Goal: Transaction & Acquisition: Book appointment/travel/reservation

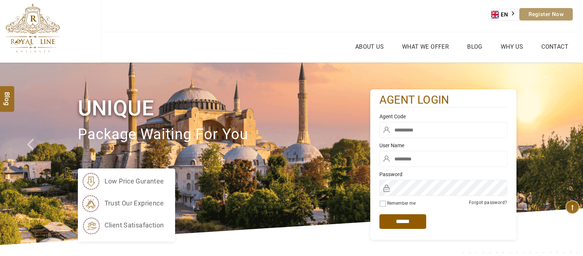
type input "****"
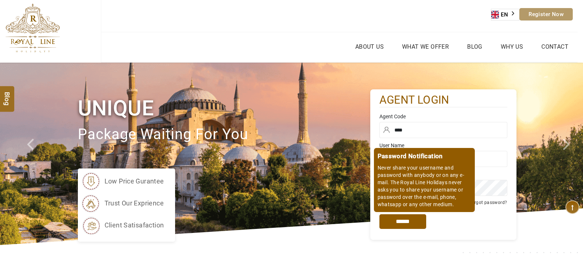
click at [404, 220] on input "*****" at bounding box center [403, 221] width 47 height 15
click at [414, 223] on input "*****" at bounding box center [403, 221] width 47 height 15
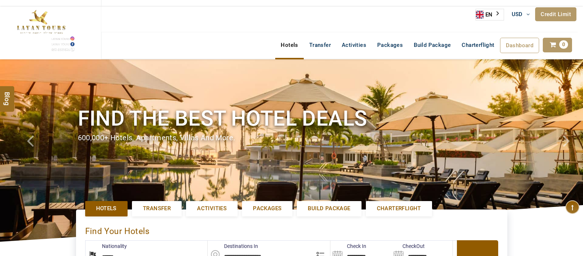
select select "******"
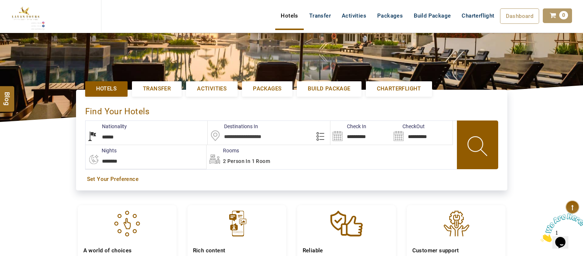
click at [254, 138] on input "text" at bounding box center [269, 133] width 123 height 24
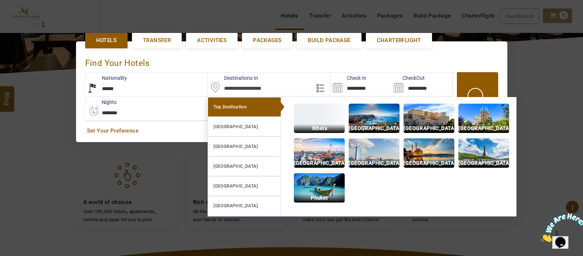
scroll to position [168, 0]
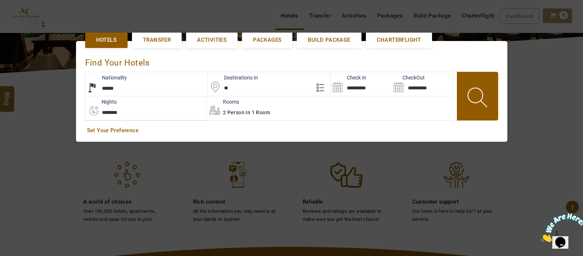
type input "*"
click at [248, 110] on body "SHAHLA BSHARA USD AED AED EUR € USD $ INR ₹ THB ฿ IDR Rp BHD BHD TRY ₺ Credit L…" at bounding box center [291, 135] width 583 height 606
click at [252, 111] on span "2 Person in 1 Room" at bounding box center [246, 112] width 47 height 6
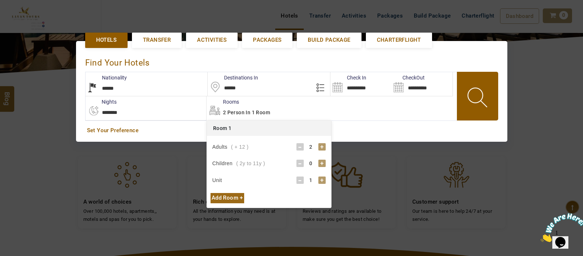
click at [324, 146] on div "+" at bounding box center [322, 146] width 7 height 7
click at [351, 146] on div "**********" at bounding box center [292, 91] width 432 height 131
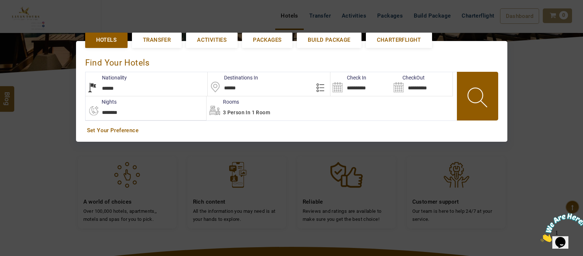
click at [250, 86] on input "******" at bounding box center [269, 84] width 123 height 24
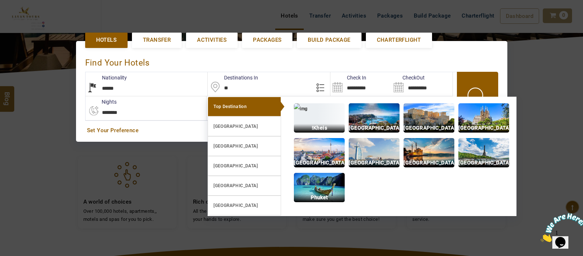
type input "*"
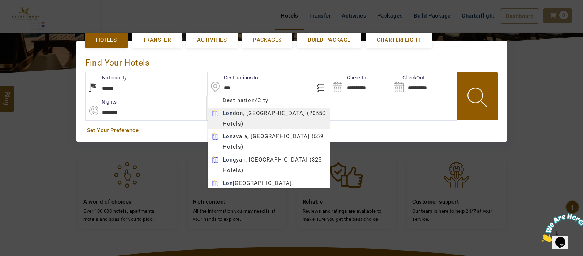
type input "******"
click at [267, 110] on body "SHAHLA BSHARA USD AED AED EUR € USD $ INR ₹ THB ฿ IDR Rp BHD BHD TRY ₺ Credit L…" at bounding box center [291, 135] width 583 height 606
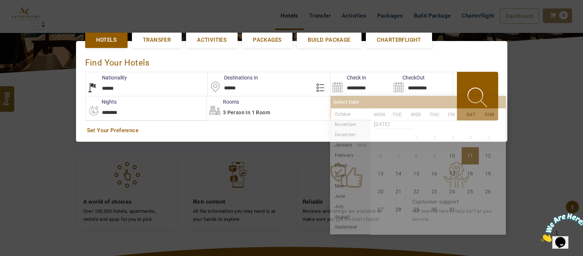
click at [339, 86] on input "**********" at bounding box center [361, 84] width 61 height 24
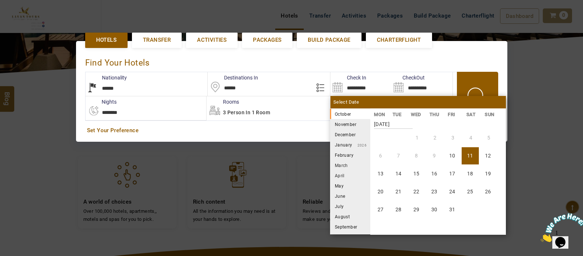
click at [346, 132] on li "December" at bounding box center [350, 134] width 40 height 10
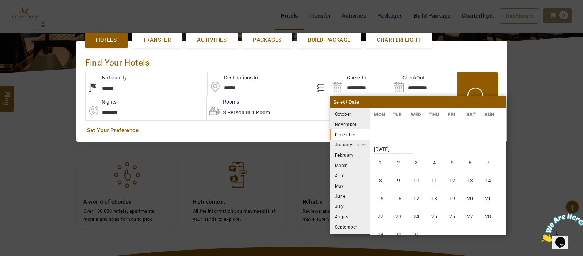
scroll to position [271, 0]
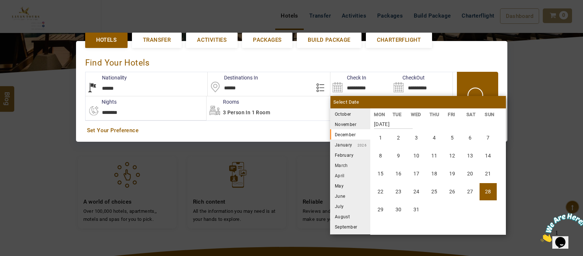
click at [486, 193] on li "28" at bounding box center [488, 191] width 17 height 17
type input "**********"
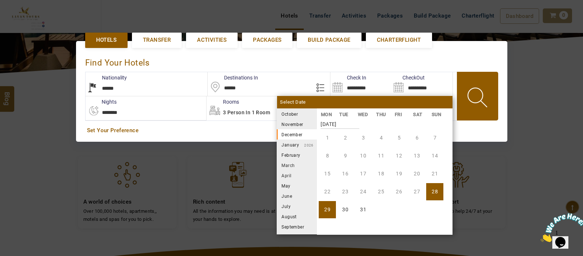
click at [294, 143] on li "[DATE]" at bounding box center [297, 144] width 40 height 10
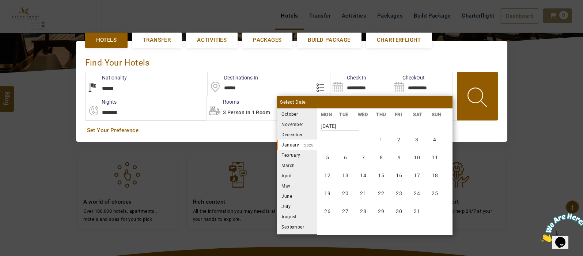
scroll to position [406, 0]
click at [419, 140] on li "3" at bounding box center [416, 137] width 17 height 17
type input "**********"
select select "*"
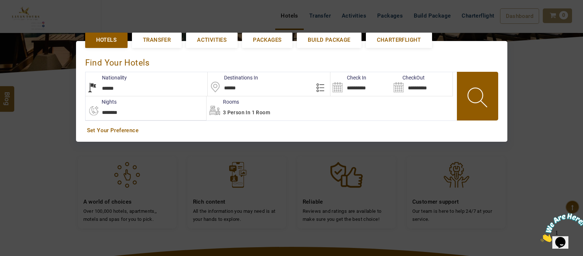
click at [470, 102] on span at bounding box center [478, 98] width 33 height 36
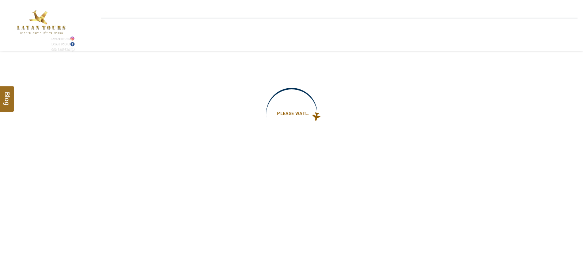
type input "**********"
select select "*"
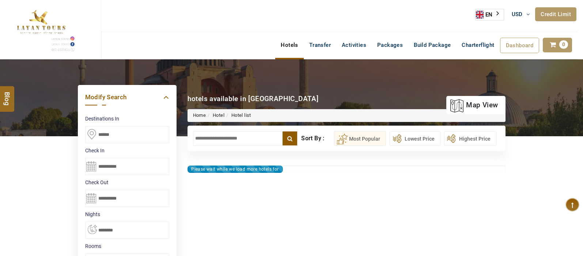
type input "**********"
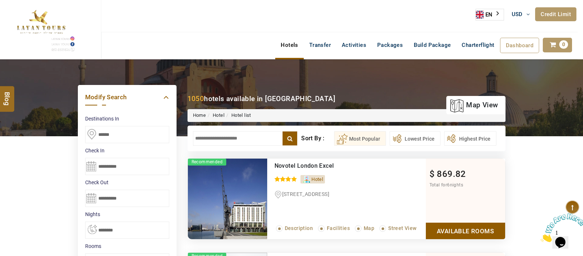
click at [252, 137] on input "text" at bounding box center [245, 138] width 105 height 15
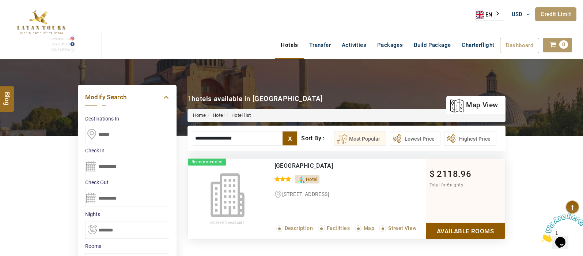
type input "**********"
click at [461, 231] on link "Available Rooms" at bounding box center [465, 230] width 79 height 16
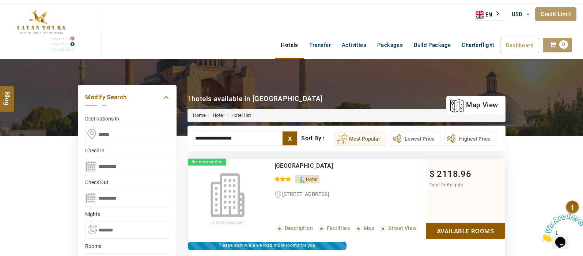
scroll to position [139, 0]
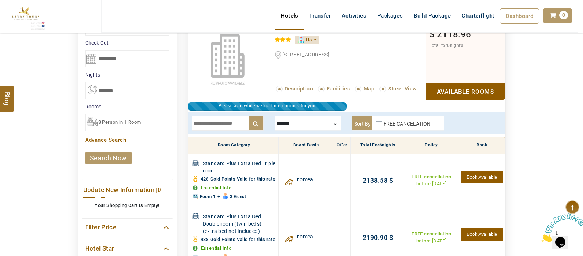
click at [328, 125] on div at bounding box center [308, 123] width 67 height 15
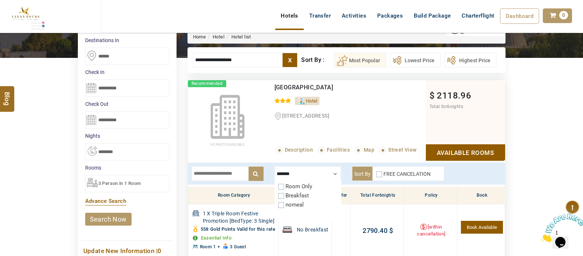
scroll to position [79, 0]
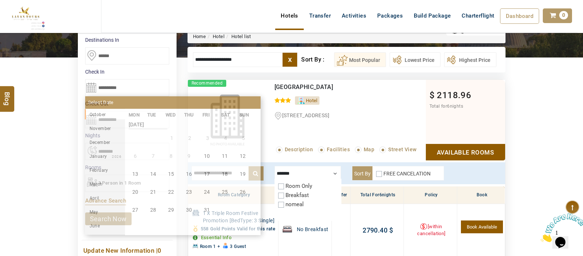
click at [90, 87] on input "**********" at bounding box center [127, 87] width 84 height 17
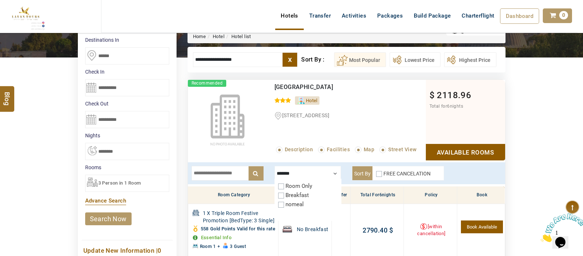
drag, startPoint x: 326, startPoint y: 173, endPoint x: 332, endPoint y: 169, distance: 6.9
click at [332, 169] on div at bounding box center [308, 173] width 67 height 15
click at [306, 171] on div at bounding box center [308, 173] width 67 height 15
click at [575, 128] on div "DESTINATION + Add Destination Nationality [GEOGRAPHIC_DATA] [DEMOGRAPHIC_DATA] …" at bounding box center [291, 253] width 583 height 545
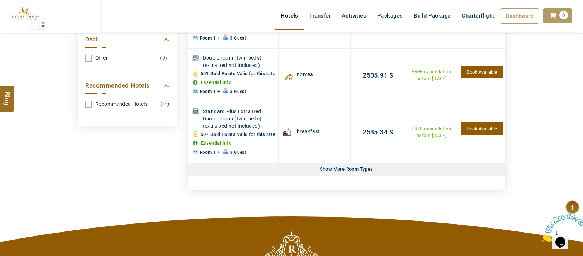
scroll to position [402, 0]
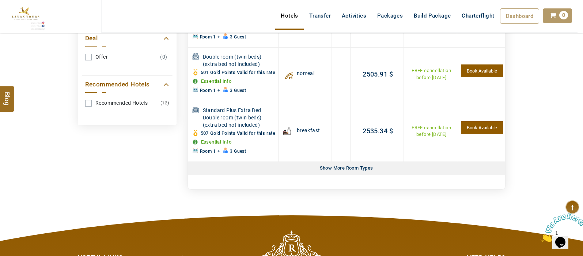
click at [349, 174] on div "Show More Room Types" at bounding box center [346, 168] width 59 height 13
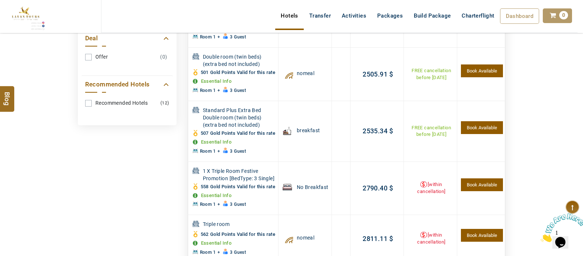
drag, startPoint x: 583, startPoint y: 133, endPoint x: 581, endPoint y: 122, distance: 11.5
click at [581, 122] on div "DESTINATION + Add Destination Nationality [GEOGRAPHIC_DATA] [DEMOGRAPHIC_DATA] …" at bounding box center [291, 72] width 583 height 829
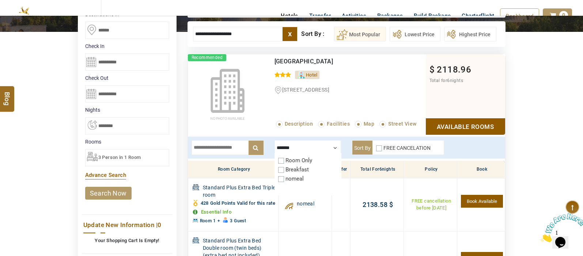
scroll to position [132, 0]
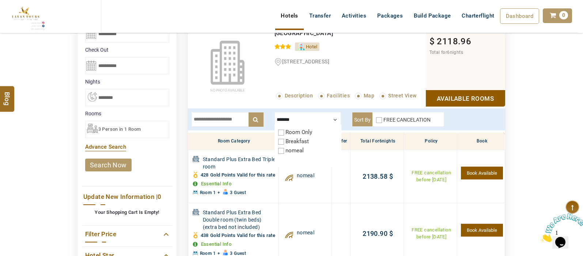
click at [331, 117] on div at bounding box center [308, 119] width 67 height 15
drag, startPoint x: 582, startPoint y: 82, endPoint x: 580, endPoint y: 94, distance: 12.3
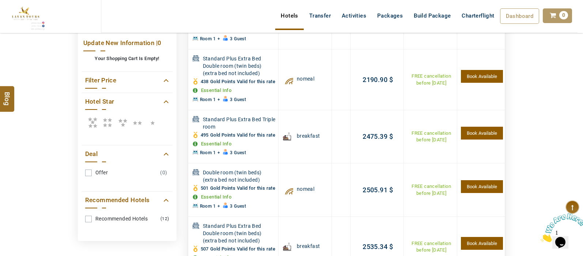
scroll to position [287, 0]
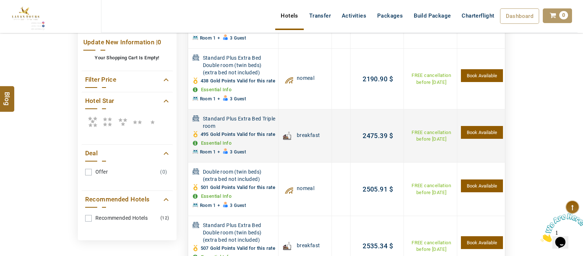
click at [211, 146] on link "Essential Info" at bounding box center [216, 142] width 31 height 5
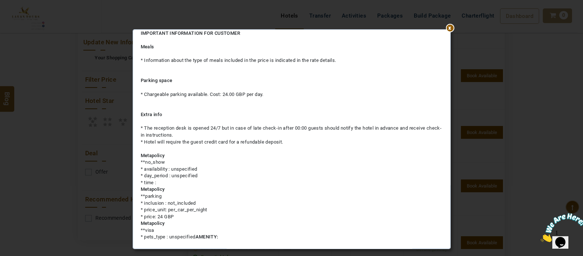
scroll to position [0, 0]
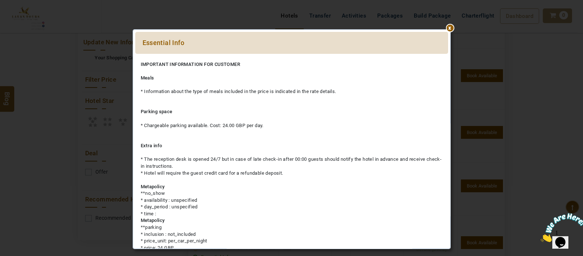
click at [448, 57] on div at bounding box center [291, 57] width 313 height 0
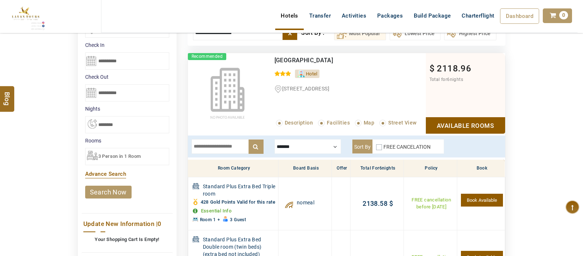
scroll to position [106, 0]
click at [90, 61] on input "**********" at bounding box center [127, 60] width 84 height 17
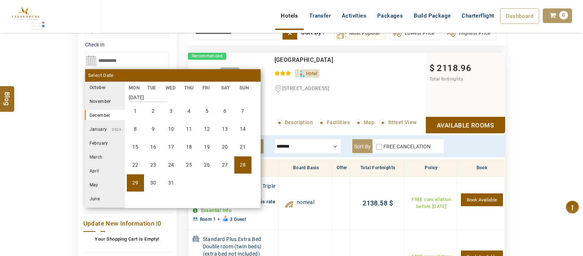
click at [133, 178] on li "29" at bounding box center [135, 182] width 17 height 17
select select "*"
type input "**********"
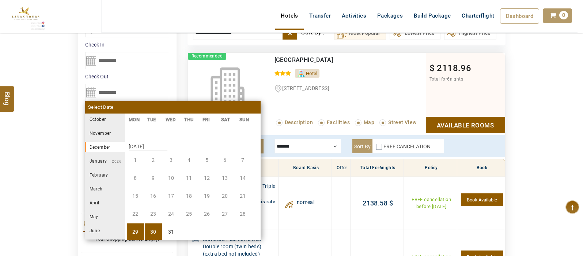
scroll to position [271, 0]
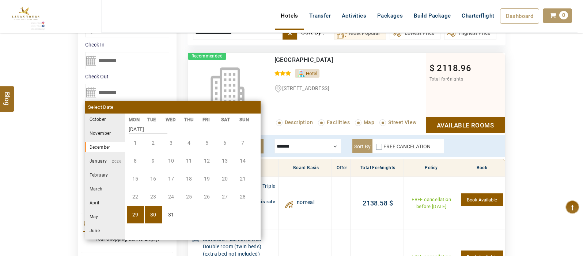
click at [110, 160] on small "2026" at bounding box center [114, 161] width 15 height 4
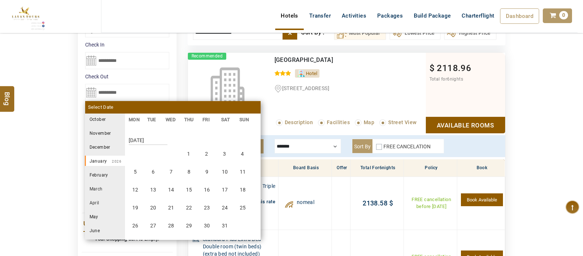
scroll to position [406, 0]
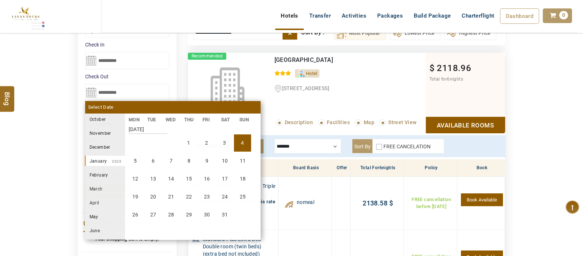
click at [245, 145] on li "4" at bounding box center [242, 142] width 17 height 17
select select "*"
type input "**********"
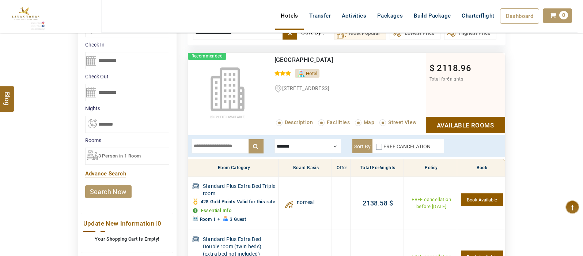
click at [115, 191] on link "search now" at bounding box center [108, 191] width 46 height 13
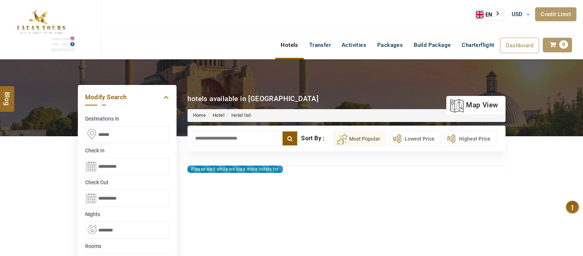
select select "*"
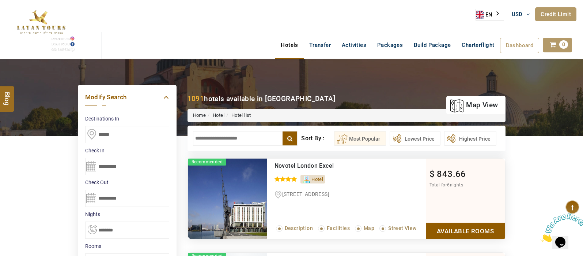
click at [244, 133] on input "text" at bounding box center [245, 138] width 105 height 15
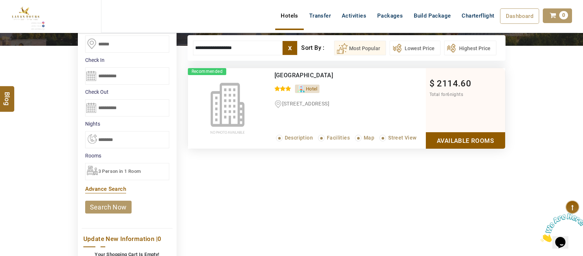
type input "**********"
click at [470, 143] on link "Available Rooms" at bounding box center [465, 140] width 79 height 16
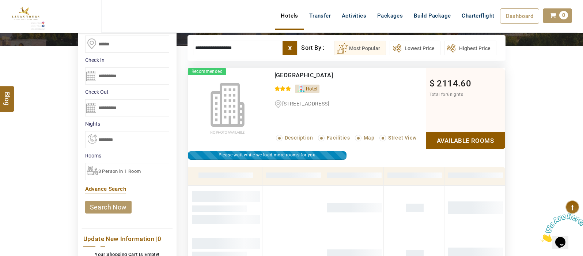
scroll to position [139, 0]
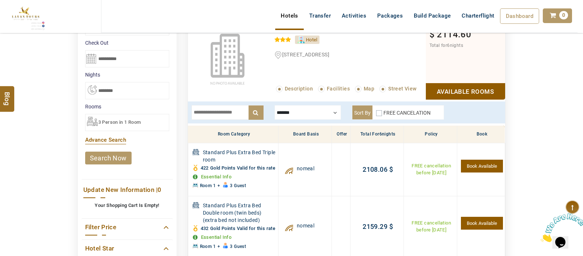
click at [331, 118] on div at bounding box center [308, 112] width 67 height 15
click at [571, 74] on div "DESTINATION + Add Destination Nationality [GEOGRAPHIC_DATA] [DEMOGRAPHIC_DATA] …" at bounding box center [291, 192] width 583 height 545
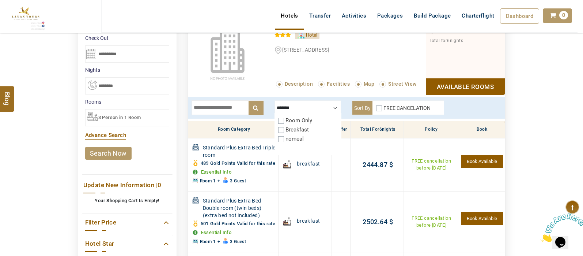
scroll to position [145, 0]
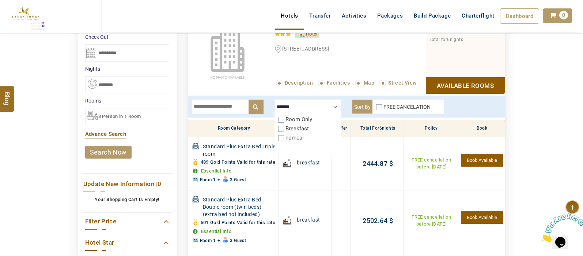
click at [554, 121] on div "DESTINATION + Add Destination Nationality [GEOGRAPHIC_DATA] [DEMOGRAPHIC_DATA] …" at bounding box center [291, 186] width 583 height 545
click at [283, 117] on div "Room Only" at bounding box center [307, 119] width 59 height 7
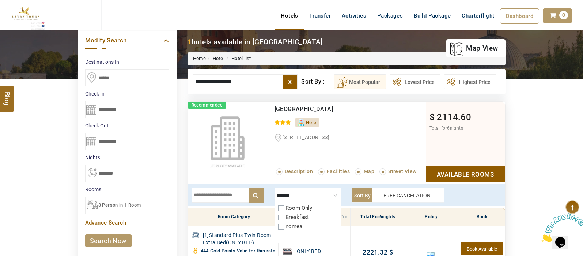
scroll to position [0, 0]
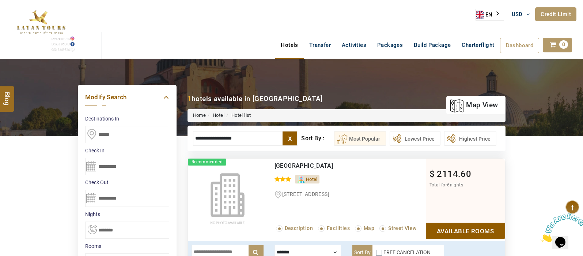
drag, startPoint x: 256, startPoint y: 134, endPoint x: 152, endPoint y: 139, distance: 104.3
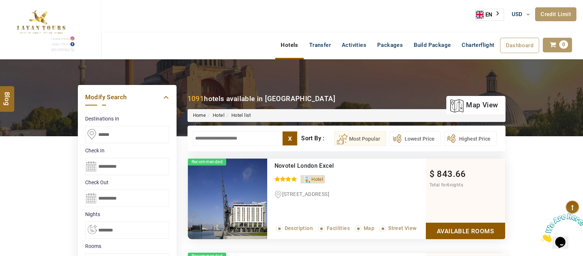
type input "*"
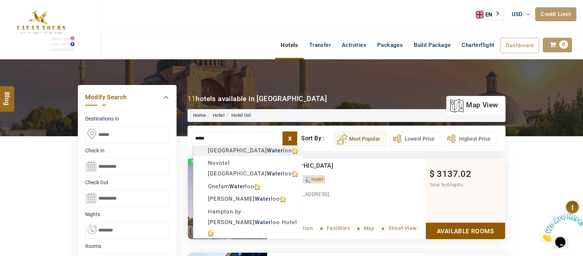
type input "**********"
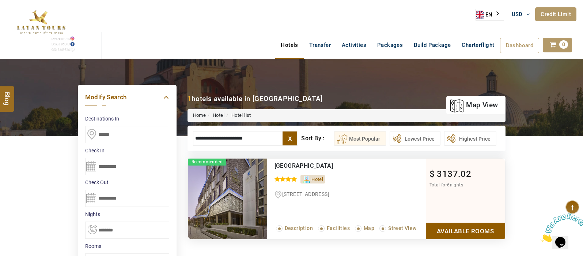
drag, startPoint x: 255, startPoint y: 140, endPoint x: 178, endPoint y: 136, distance: 76.9
click at [178, 136] on div "**********" at bounding box center [291, 125] width 439 height 52
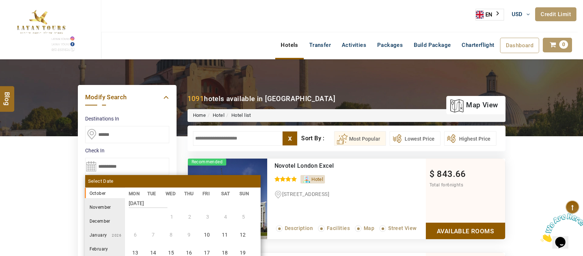
drag, startPoint x: 88, startPoint y: 164, endPoint x: 547, endPoint y: 158, distance: 459.0
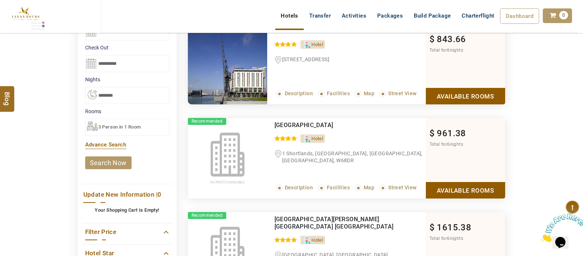
scroll to position [91, 0]
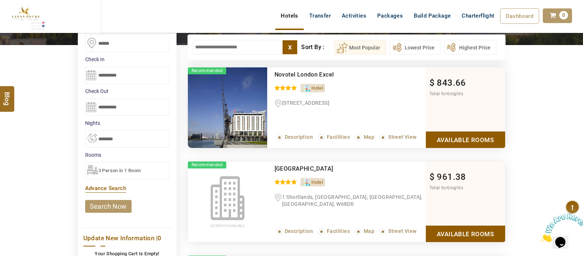
click at [93, 75] on input "**********" at bounding box center [127, 75] width 84 height 17
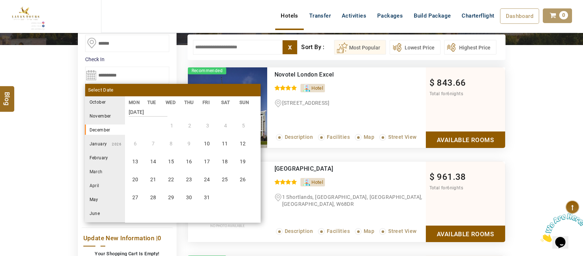
scroll to position [271, 0]
click at [150, 196] on li "30" at bounding box center [153, 197] width 17 height 17
type input "**********"
select select "*"
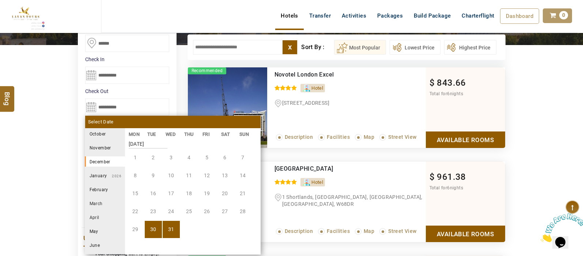
click at [104, 172] on li "[DATE]" at bounding box center [105, 175] width 40 height 10
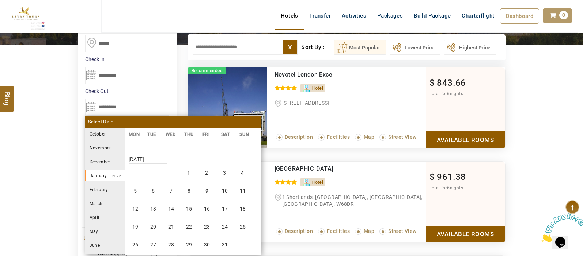
scroll to position [406, 0]
click at [136, 178] on li "5" at bounding box center [135, 175] width 17 height 17
type input "**********"
select select "*"
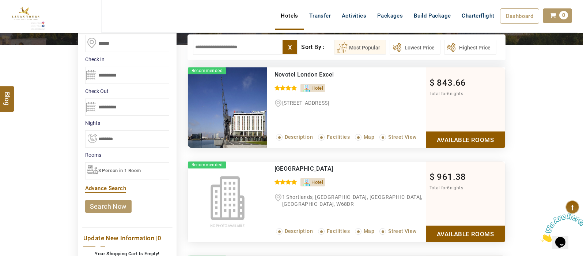
click at [117, 207] on link "search now" at bounding box center [108, 206] width 46 height 13
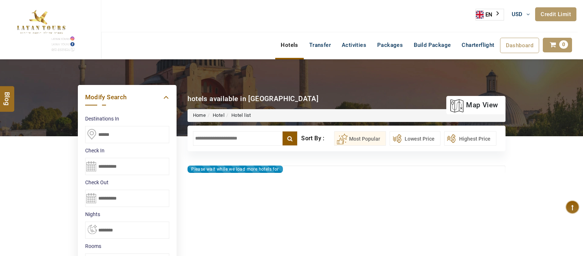
select select "*"
type input "**********"
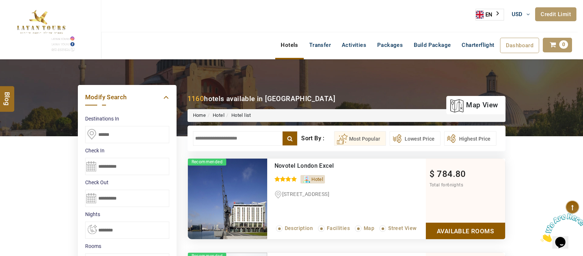
click at [243, 138] on input "text" at bounding box center [245, 138] width 105 height 15
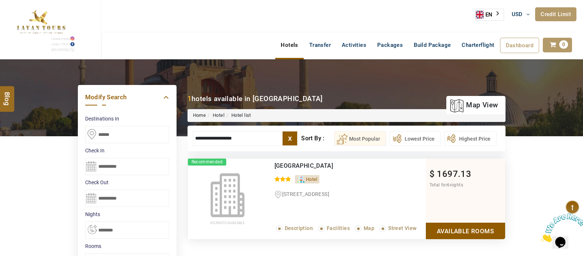
type input "**********"
click at [470, 226] on link "Available Rooms" at bounding box center [465, 230] width 79 height 16
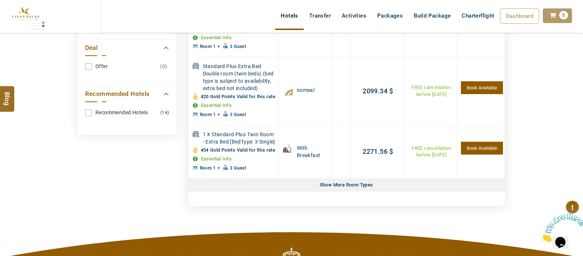
scroll to position [397, 0]
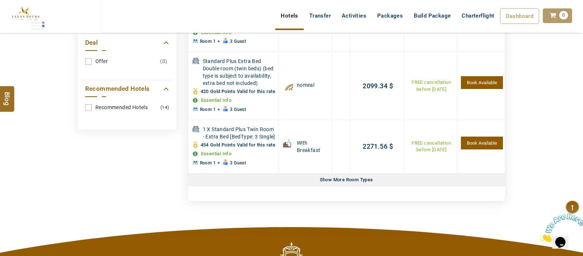
click at [359, 186] on div "Show More Room Types" at bounding box center [346, 179] width 59 height 13
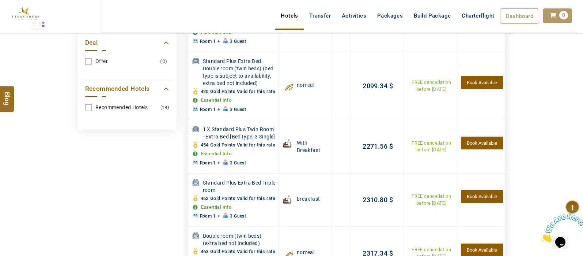
drag, startPoint x: 583, startPoint y: 113, endPoint x: 583, endPoint y: 120, distance: 7.7
click at [583, 120] on div "DESTINATION + Add Destination Nationality [GEOGRAPHIC_DATA] [DEMOGRAPHIC_DATA] …" at bounding box center [291, 190] width 583 height 1057
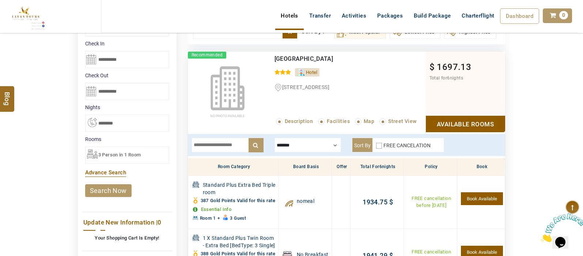
scroll to position [83, 0]
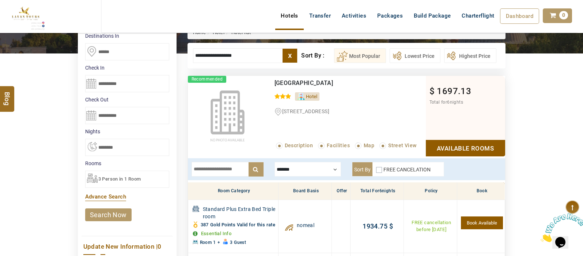
click at [234, 165] on input "text" at bounding box center [228, 169] width 72 height 15
drag, startPoint x: 582, startPoint y: 70, endPoint x: 585, endPoint y: 118, distance: 47.6
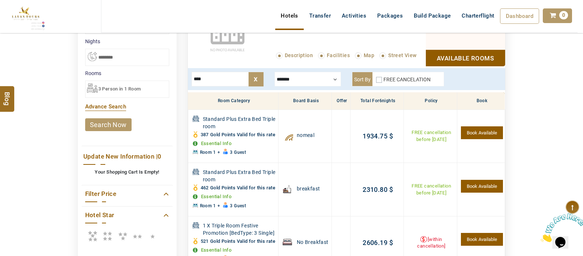
scroll to position [172, 0]
click at [227, 74] on input "****" at bounding box center [228, 79] width 72 height 15
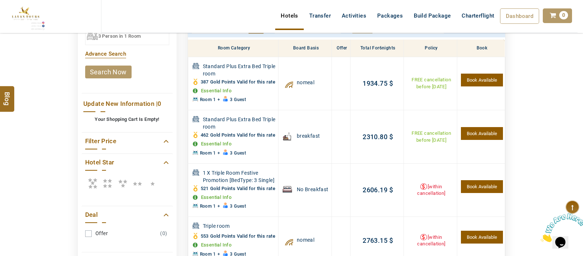
scroll to position [210, 0]
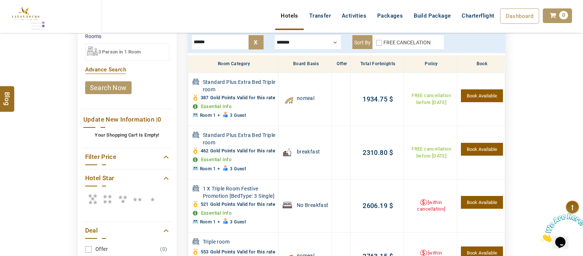
type input "******"
click at [569, 78] on div "DESTINATION + Add Destination Nationality [GEOGRAPHIC_DATA] [DEMOGRAPHIC_DATA] …" at bounding box center [291, 112] width 583 height 524
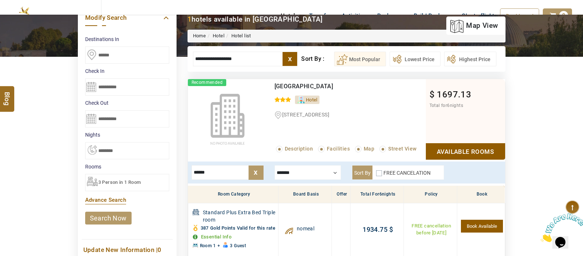
scroll to position [96, 0]
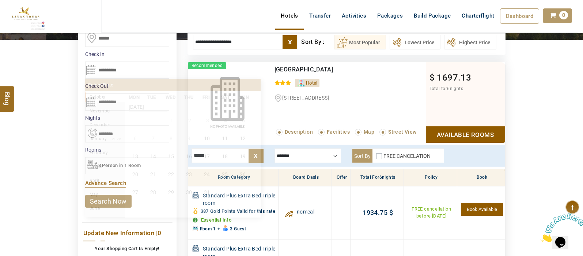
click at [93, 69] on input "**********" at bounding box center [127, 69] width 84 height 17
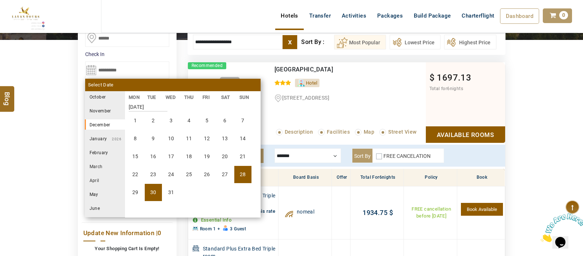
click at [243, 177] on li "28" at bounding box center [242, 174] width 17 height 17
type input "**********"
select select "*"
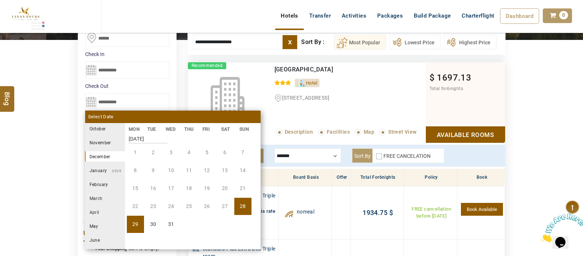
click at [102, 167] on li "[DATE]" at bounding box center [105, 170] width 40 height 10
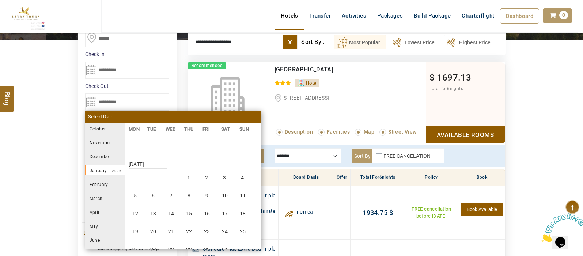
scroll to position [406, 0]
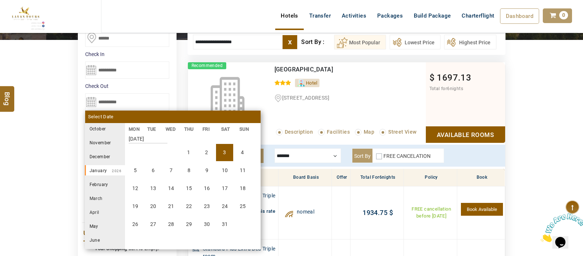
click at [229, 149] on li "3" at bounding box center [224, 152] width 17 height 17
type input "**********"
select select "*"
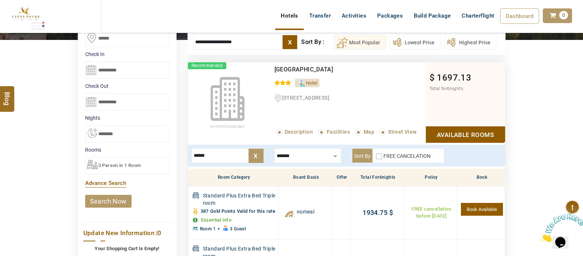
click at [117, 203] on link "search now" at bounding box center [108, 201] width 46 height 13
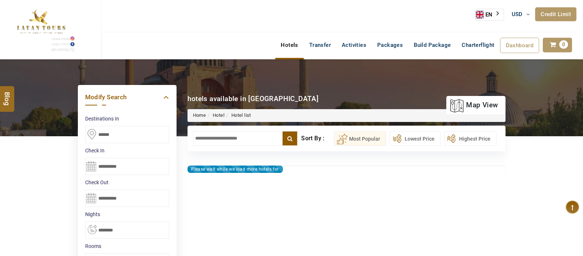
select select "*"
type input "**********"
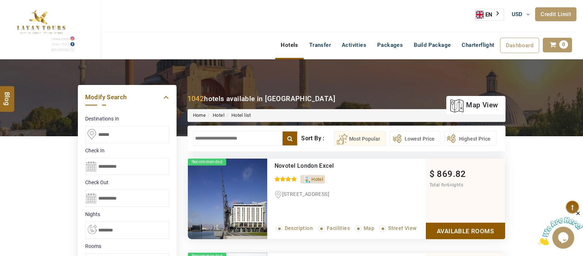
click at [232, 138] on input "text" at bounding box center [245, 138] width 105 height 15
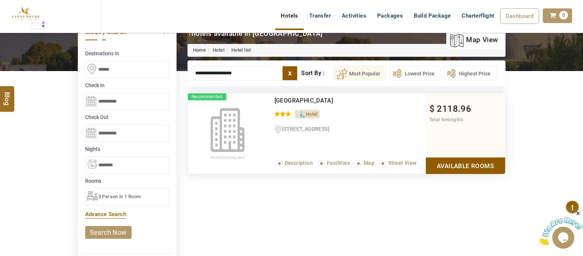
type input "**********"
click at [467, 170] on link "Available Rooms" at bounding box center [465, 165] width 79 height 16
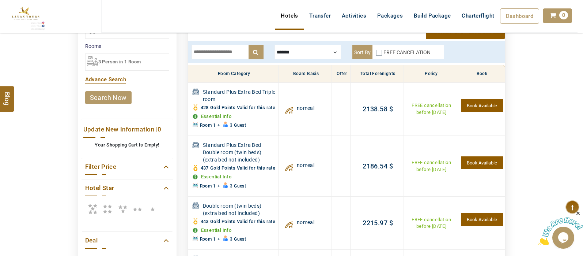
scroll to position [203, 0]
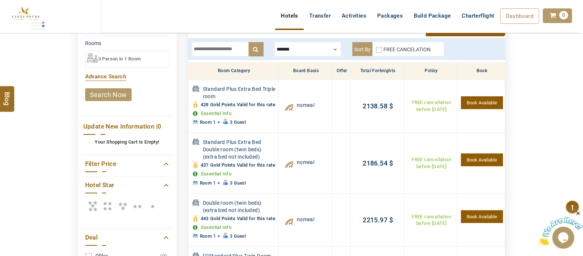
drag, startPoint x: 582, startPoint y: 82, endPoint x: 583, endPoint y: 56, distance: 25.7
click at [583, 54] on html "[PERSON_NAME] USD AED AED EUR € USD $ INR ₹ THB ฿ IDR Rp BHD BHD TRY ₺ Credit L…" at bounding box center [291, 205] width 583 height 816
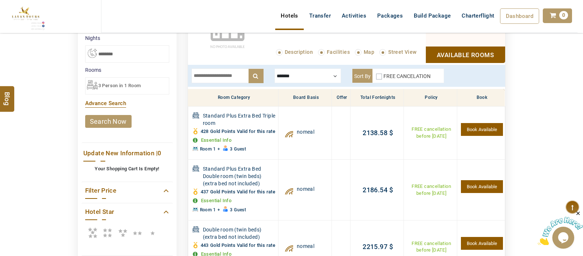
scroll to position [185, 0]
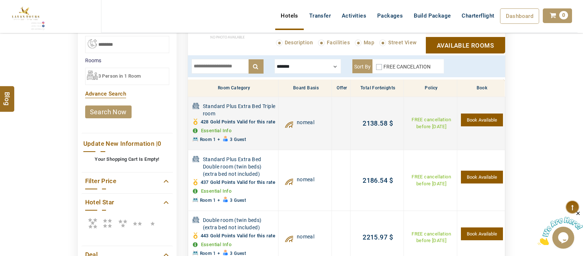
click at [219, 133] on link "Essential Info" at bounding box center [216, 130] width 31 height 5
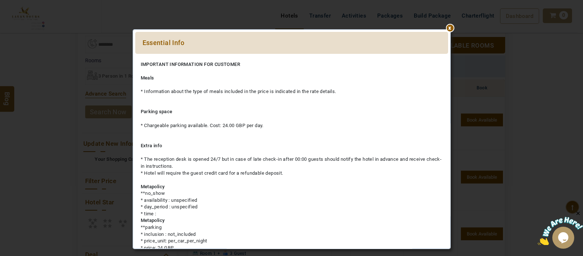
drag, startPoint x: 450, startPoint y: 127, endPoint x: 450, endPoint y: 171, distance: 43.9
click at [448, 185] on div "Essential Info Please Wait... Rates Note: IMPORTANT INFORMATION FOR CUSTOMER Me…" at bounding box center [292, 138] width 318 height 219
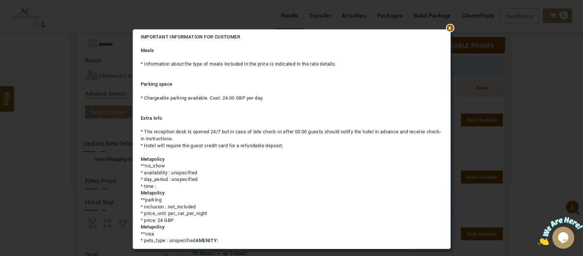
scroll to position [0, 0]
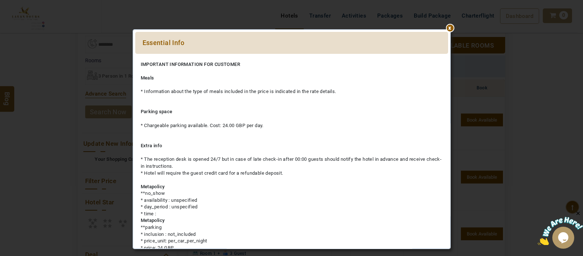
click at [448, 57] on div at bounding box center [291, 57] width 313 height 0
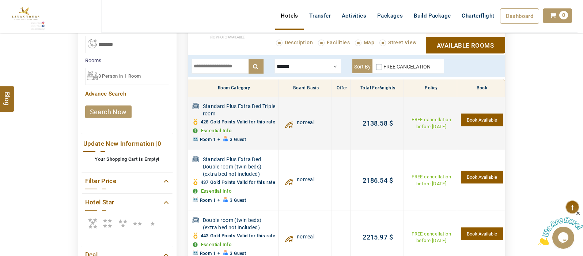
click at [403, 107] on td "0.00 $ 2138.58 $ 2138.58 $" at bounding box center [376, 123] width 53 height 53
click at [212, 133] on link "Essential Info" at bounding box center [216, 130] width 31 height 5
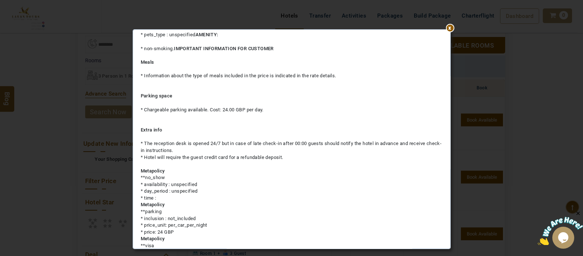
scroll to position [254, 0]
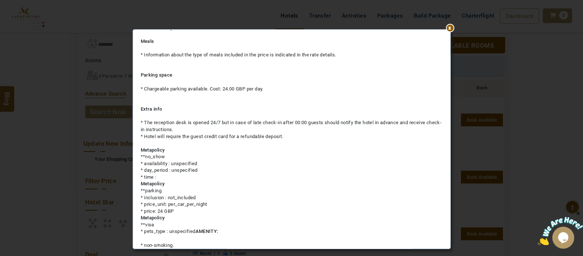
drag, startPoint x: 450, startPoint y: 184, endPoint x: 444, endPoint y: 147, distance: 37.4
click at [444, 147] on div "Essential Info Please Wait... Rates Note: IMPORTANT INFORMATION FOR CUSTOMER Me…" at bounding box center [292, 138] width 318 height 219
click at [444, 162] on div "IMPORTANT INFORMATION FOR CUSTOMER Meals * Information about the type of meals …" at bounding box center [291, 27] width 313 height 441
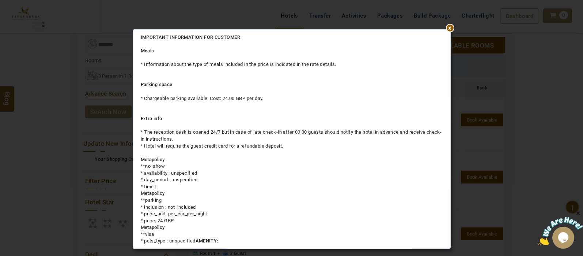
scroll to position [0, 0]
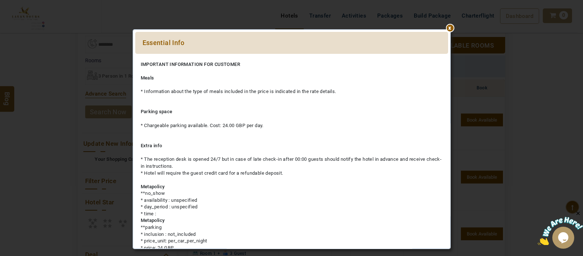
click at [448, 57] on div at bounding box center [291, 57] width 313 height 0
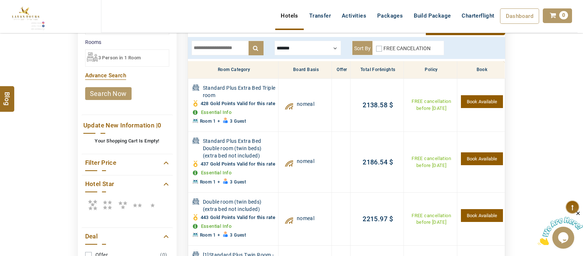
scroll to position [205, 0]
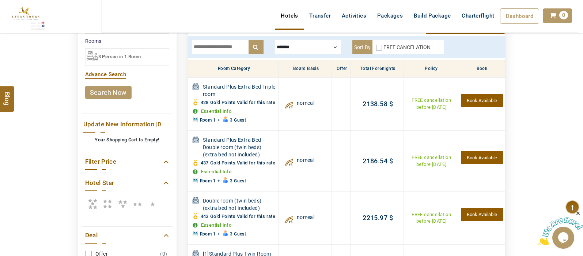
click at [330, 44] on header "SHAHLA BSHARA USD AED AED EUR € USD $ INR ₹ THB ฿ IDR Rp BHD BHD TRY ₺ Credit L…" at bounding box center [291, 25] width 583 height 51
click at [332, 46] on header "SHAHLA BSHARA USD AED AED EUR € USD $ INR ₹ THB ฿ IDR Rp BHD BHD TRY ₺ Credit L…" at bounding box center [291, 25] width 583 height 51
click at [328, 46] on header "SHAHLA BSHARA USD AED AED EUR € USD $ INR ₹ THB ฿ IDR Rp BHD BHD TRY ₺ Credit L…" at bounding box center [291, 25] width 583 height 51
click at [335, 46] on header "SHAHLA BSHARA USD AED AED EUR € USD $ INR ₹ THB ฿ IDR Rp BHD BHD TRY ₺ Credit L…" at bounding box center [291, 25] width 583 height 51
click at [330, 46] on header "SHAHLA BSHARA USD AED AED EUR € USD $ INR ₹ THB ฿ IDR Rp BHD BHD TRY ₺ Credit L…" at bounding box center [291, 25] width 583 height 51
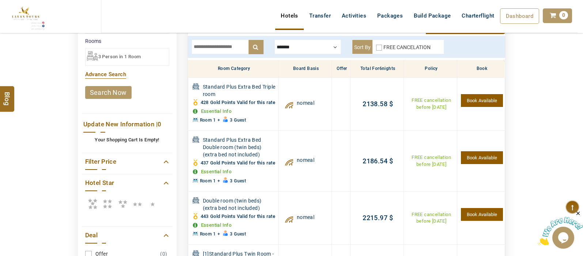
click at [330, 46] on header "SHAHLA BSHARA USD AED AED EUR € USD $ INR ₹ THB ฿ IDR Rp BHD BHD TRY ₺ Credit L…" at bounding box center [291, 25] width 583 height 51
click at [328, 48] on header "SHAHLA BSHARA USD AED AED EUR € USD $ INR ₹ THB ฿ IDR Rp BHD BHD TRY ₺ Credit L…" at bounding box center [291, 25] width 583 height 51
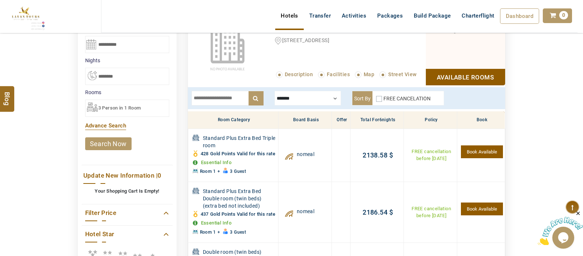
click at [320, 104] on div at bounding box center [308, 98] width 67 height 15
click at [324, 96] on div at bounding box center [308, 98] width 67 height 15
click at [305, 106] on div "x ******* Room Only Breakfast nomeal Sort By FREE CANCELATION" at bounding box center [346, 98] width 317 height 22
click at [308, 100] on div at bounding box center [308, 98] width 67 height 15
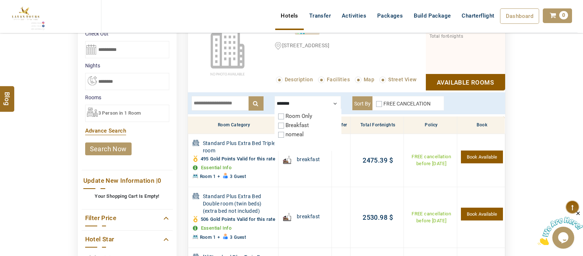
click at [331, 102] on div at bounding box center [308, 103] width 67 height 15
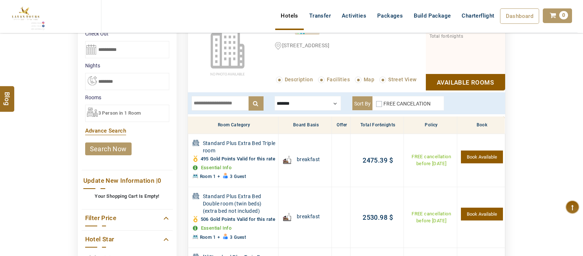
scroll to position [150, 0]
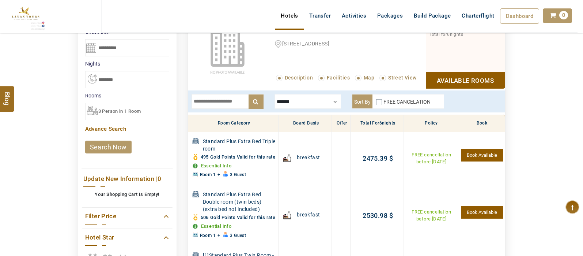
drag, startPoint x: 583, startPoint y: 65, endPoint x: 583, endPoint y: 55, distance: 9.9
click at [583, 55] on html "SHAHLA BSHARA USD AED AED EUR € USD $ INR ₹ THB ฿ IDR Rp BHD BHD TRY ₺ Credit L…" at bounding box center [291, 254] width 583 height 808
drag, startPoint x: 585, startPoint y: 70, endPoint x: 179, endPoint y: 69, distance: 406.0
click at [179, 69] on div "**********" at bounding box center [127, 192] width 110 height 369
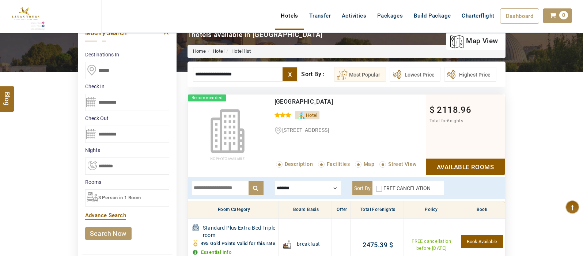
scroll to position [69, 0]
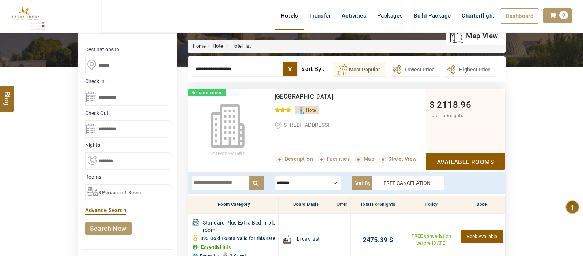
click at [92, 98] on input "**********" at bounding box center [127, 97] width 84 height 17
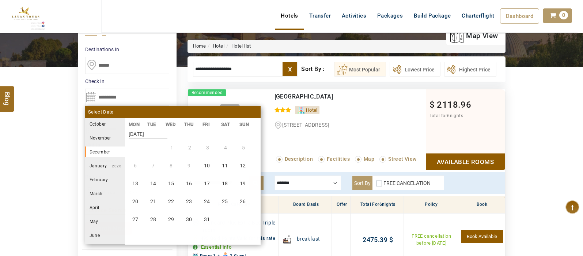
scroll to position [271, 0]
click at [140, 218] on li "29" at bounding box center [135, 219] width 17 height 17
type input "**********"
select select "*"
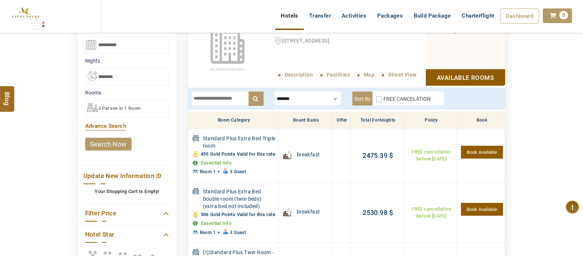
scroll to position [152, 0]
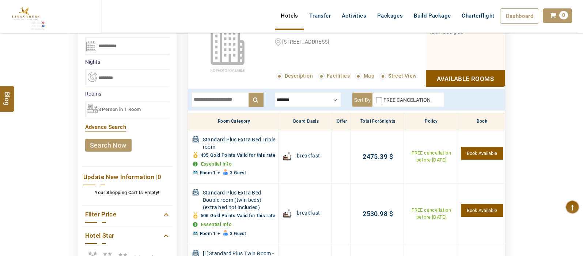
click at [91, 45] on header "SHAHLA BSHARA USD AED AED EUR € USD $ INR ₹ THB ฿ IDR Rp BHD BHD TRY ₺ Credit L…" at bounding box center [291, 25] width 583 height 51
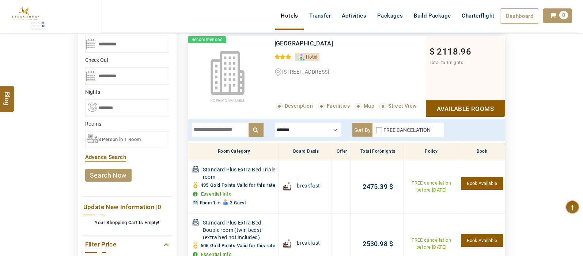
scroll to position [125, 0]
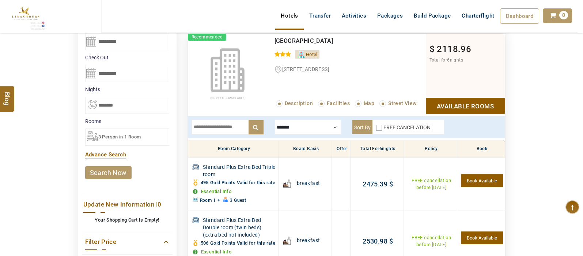
click at [91, 70] on input "**********" at bounding box center [127, 73] width 84 height 17
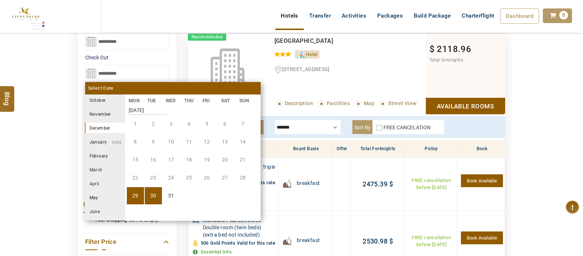
click at [102, 141] on li "[DATE]" at bounding box center [105, 141] width 40 height 10
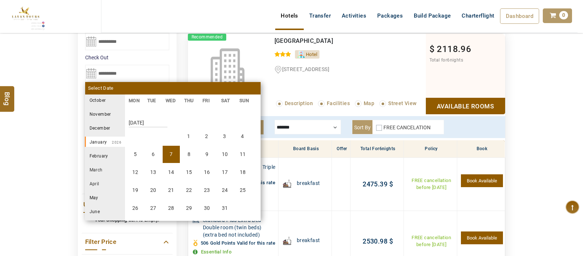
scroll to position [406, 0]
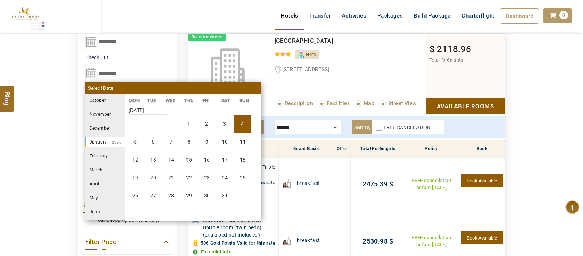
click at [242, 123] on li "4" at bounding box center [242, 123] width 17 height 17
type input "**********"
select select "*"
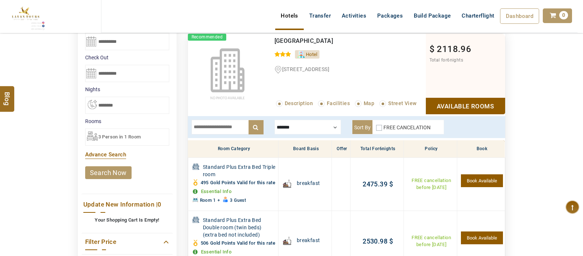
click at [104, 172] on link "search now" at bounding box center [108, 172] width 46 height 13
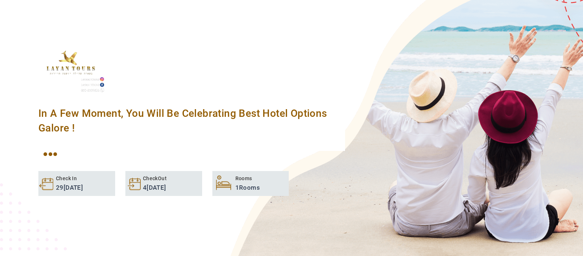
click at [104, 175] on li "Check In 29 Dec, 2025" at bounding box center [76, 183] width 77 height 25
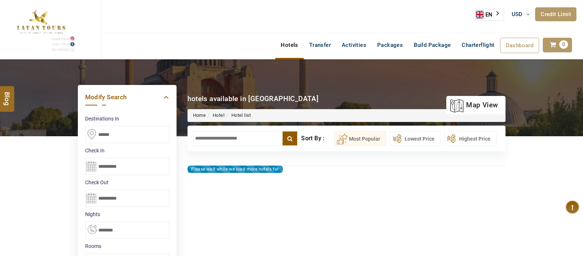
select select "*"
type input "**********"
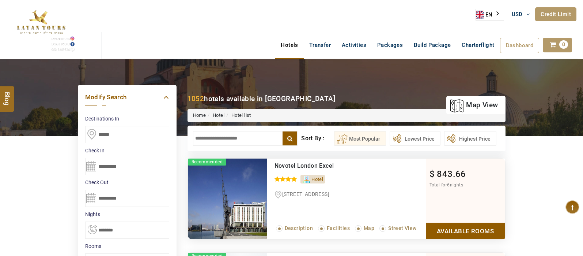
click at [239, 135] on input "text" at bounding box center [245, 138] width 105 height 15
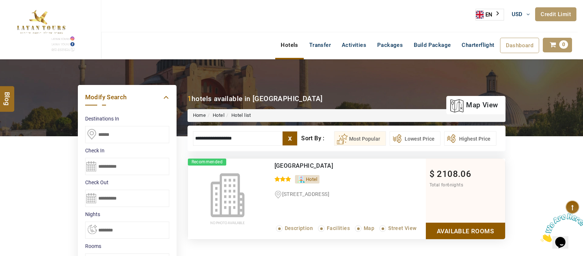
type input "**********"
click at [450, 228] on link "Available Rooms" at bounding box center [465, 230] width 79 height 16
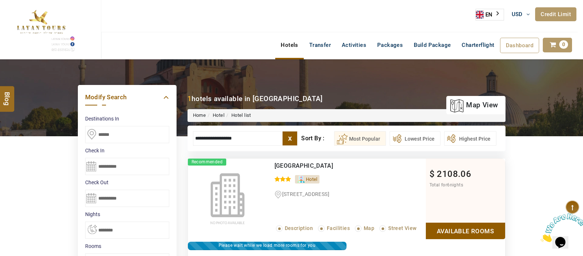
scroll to position [139, 0]
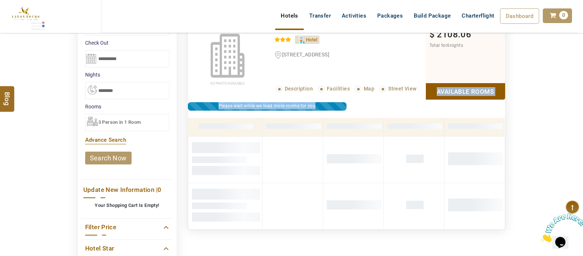
drag, startPoint x: 583, startPoint y: 120, endPoint x: 580, endPoint y: 89, distance: 30.5
click at [580, 89] on div "DESTINATION + Add Destination Nationality Afghanistan Albania Algeria American …" at bounding box center [291, 153] width 583 height 467
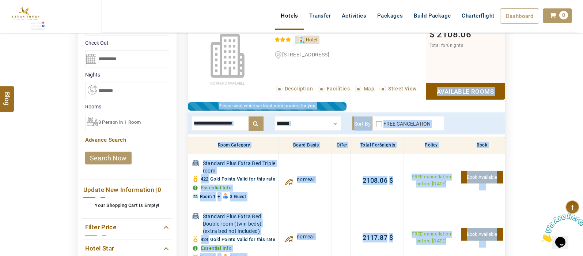
click at [574, 78] on div "DESTINATION + Add Destination Nationality Afghanistan Albania Algeria American …" at bounding box center [291, 198] width 583 height 556
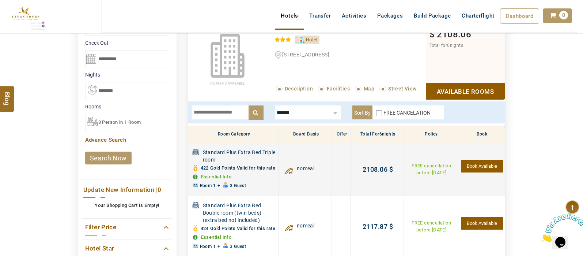
click at [212, 179] on link "Essential Info" at bounding box center [216, 176] width 31 height 5
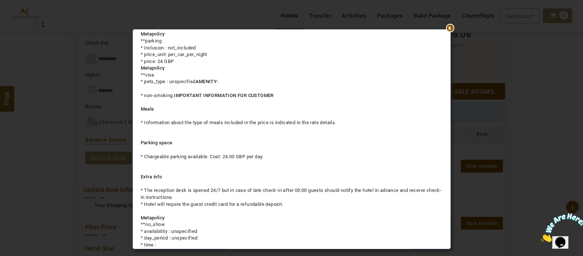
scroll to position [199, 0]
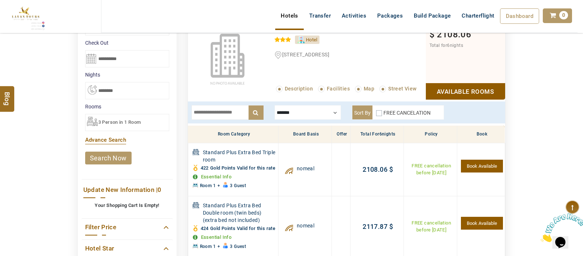
click at [324, 115] on div at bounding box center [308, 112] width 67 height 15
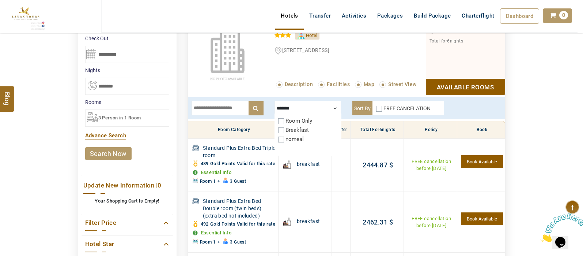
scroll to position [147, 0]
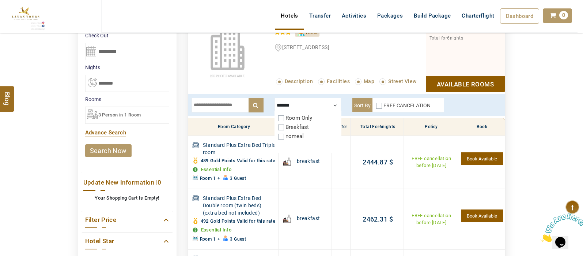
drag, startPoint x: 583, startPoint y: 99, endPoint x: 583, endPoint y: 94, distance: 5.5
click at [583, 94] on div "DESTINATION + Add Destination Nationality Afghanistan Albania Algeria American …" at bounding box center [291, 192] width 583 height 559
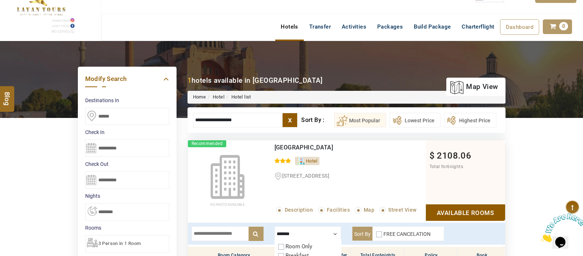
scroll to position [20, 0]
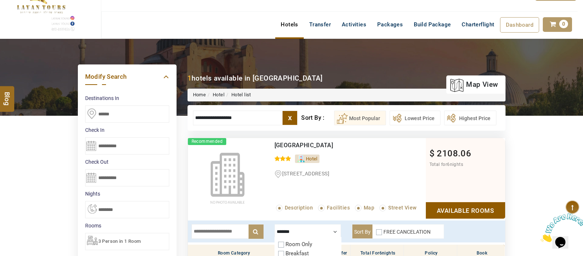
click at [563, 118] on div "**********" at bounding box center [291, 105] width 583 height 52
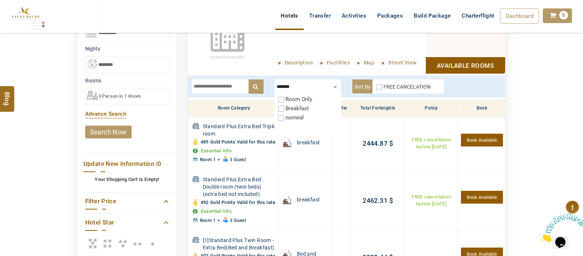
scroll to position [166, 0]
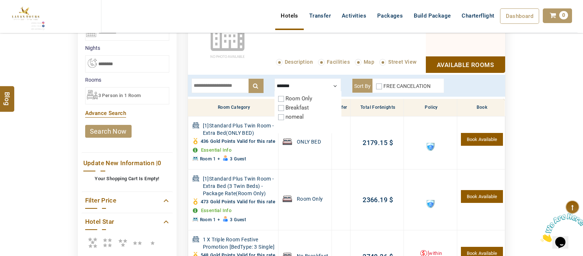
drag, startPoint x: 336, startPoint y: 80, endPoint x: 509, endPoint y: 74, distance: 173.5
click at [509, 74] on div "x ******* Room Only Breakfast nomeal Sort By FREE CANCELATION" at bounding box center [346, 86] width 328 height 26
click at [335, 83] on div at bounding box center [308, 85] width 67 height 15
click at [319, 88] on div at bounding box center [308, 85] width 67 height 15
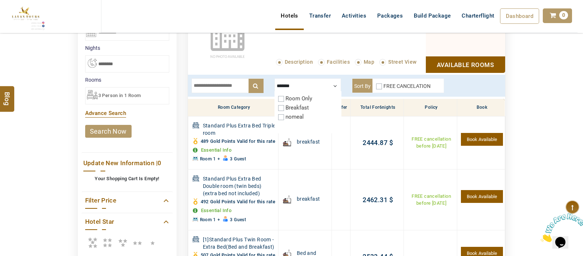
click at [543, 84] on div "DESTINATION + Add Destination Nationality Afghanistan Albania Algeria American …" at bounding box center [291, 172] width 583 height 559
click at [336, 84] on div at bounding box center [308, 85] width 67 height 15
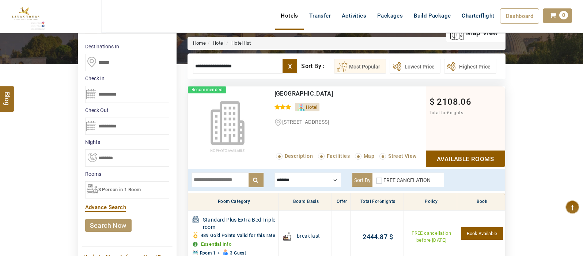
scroll to position [67, 0]
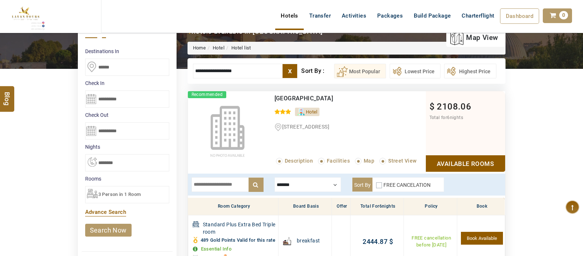
click at [211, 185] on input "text" at bounding box center [228, 184] width 72 height 15
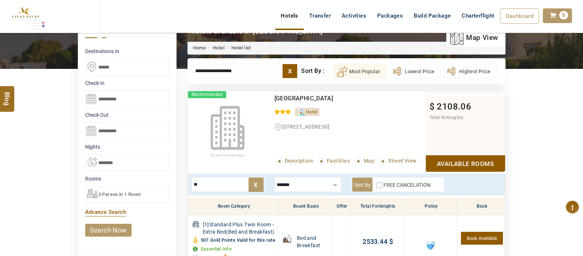
type input "*"
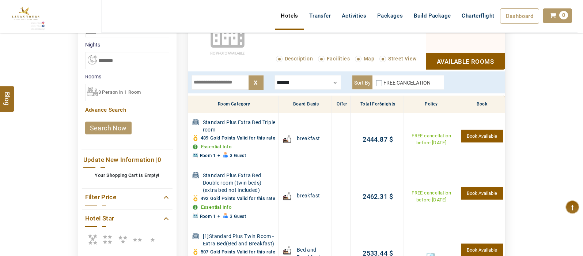
scroll to position [170, 0]
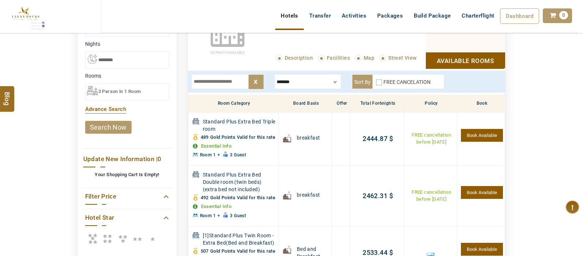
click at [325, 83] on div at bounding box center [308, 81] width 67 height 15
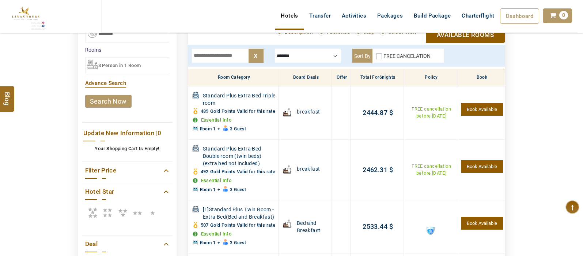
scroll to position [176, 0]
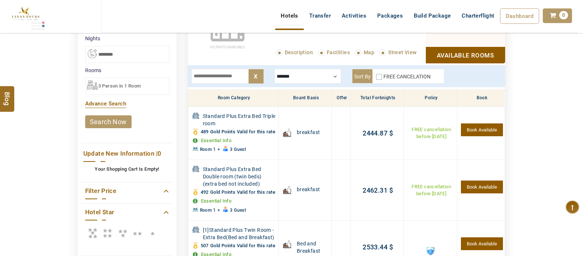
click at [220, 77] on input "text" at bounding box center [228, 76] width 72 height 15
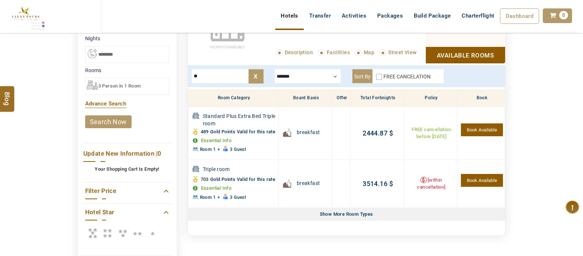
type input "*"
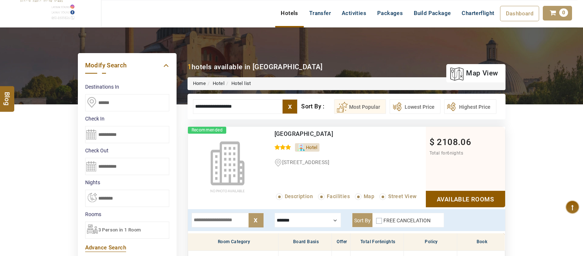
scroll to position [35, 0]
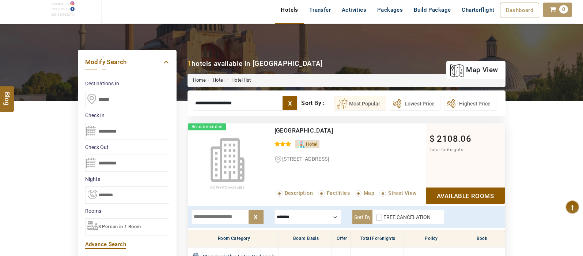
click at [91, 131] on input "**********" at bounding box center [127, 131] width 84 height 17
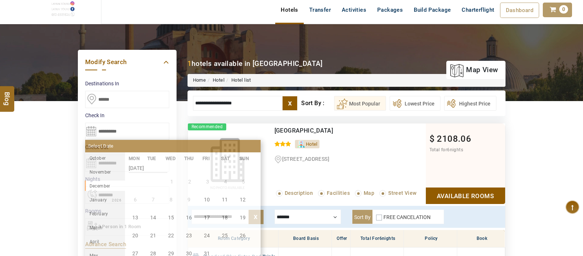
scroll to position [271, 0]
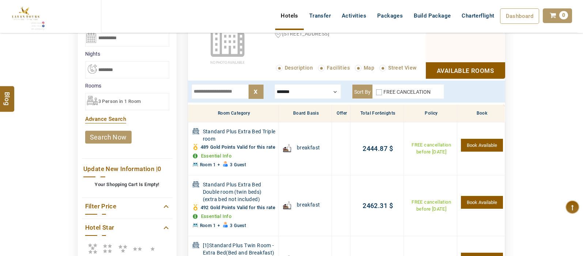
scroll to position [168, 0]
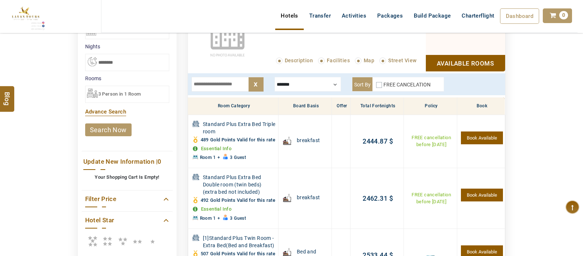
click at [300, 83] on div at bounding box center [308, 84] width 67 height 15
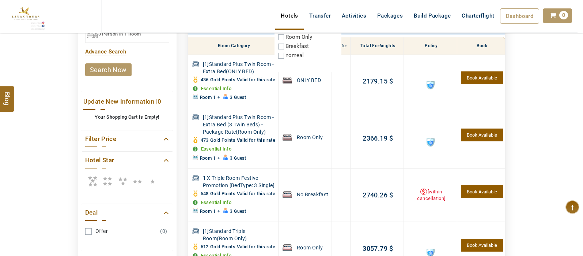
scroll to position [234, 0]
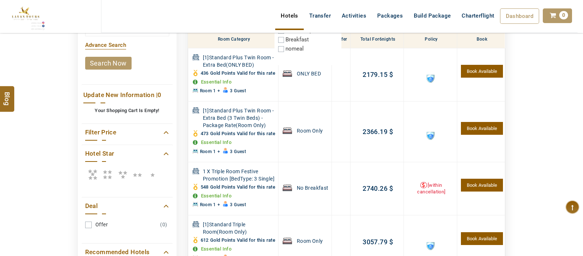
click at [580, 118] on div "DESTINATION + Add Destination Nationality Afghanistan Albania Algeria American …" at bounding box center [291, 67] width 583 height 484
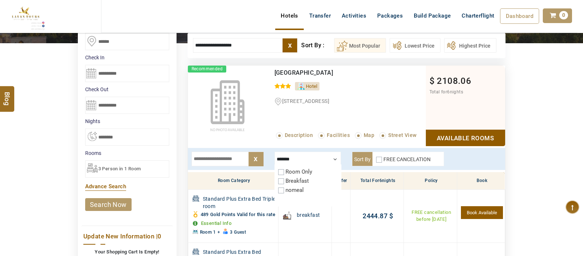
scroll to position [91, 0]
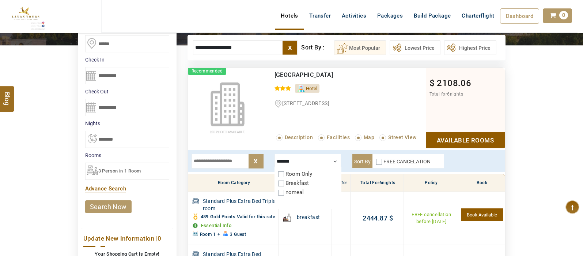
click at [114, 169] on span "3 Person in 1 Room" at bounding box center [119, 170] width 43 height 5
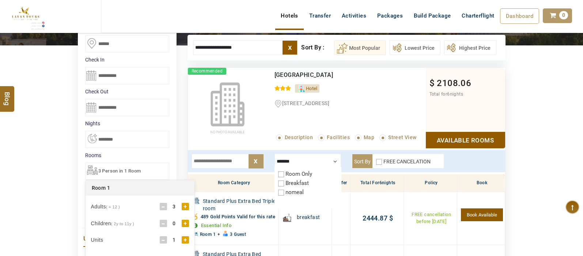
click at [166, 205] on div "-" at bounding box center [163, 206] width 7 height 7
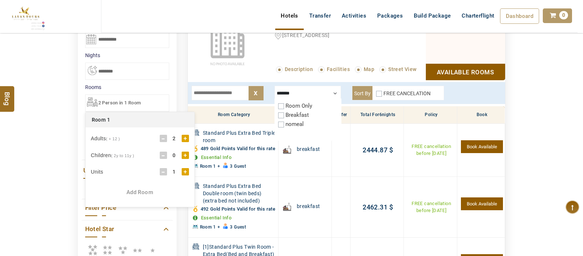
scroll to position [161, 0]
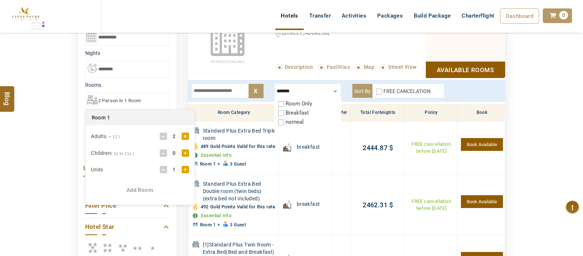
click at [132, 192] on div "Add Room" at bounding box center [140, 190] width 109 height 8
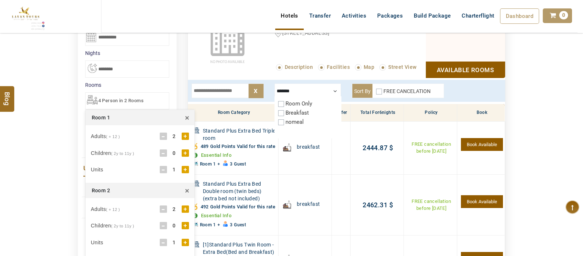
click at [159, 208] on div "Adults ( + 12 ) - 2 +" at bounding box center [140, 209] width 98 height 15
click at [160, 208] on div "-" at bounding box center [163, 208] width 7 height 7
click at [63, 188] on div "DESTINATION + Add Destination Nationality [GEOGRAPHIC_DATA] [DEMOGRAPHIC_DATA] …" at bounding box center [291, 177] width 583 height 559
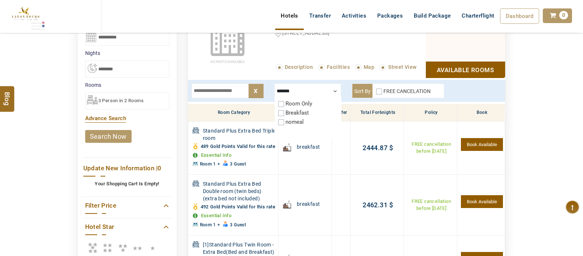
click at [109, 135] on link "search now" at bounding box center [108, 136] width 46 height 13
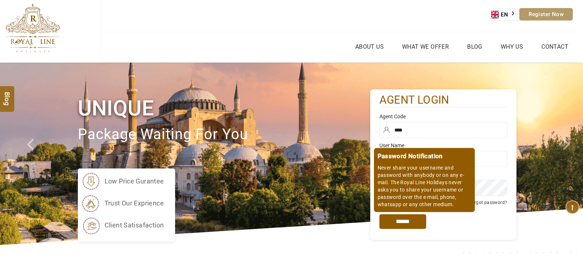
click at [402, 219] on input "*****" at bounding box center [403, 221] width 47 height 15
click at [406, 220] on input "*****" at bounding box center [403, 221] width 47 height 15
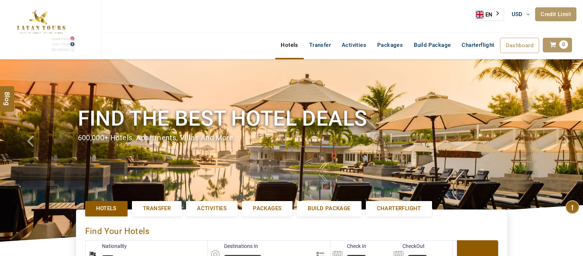
select select "******"
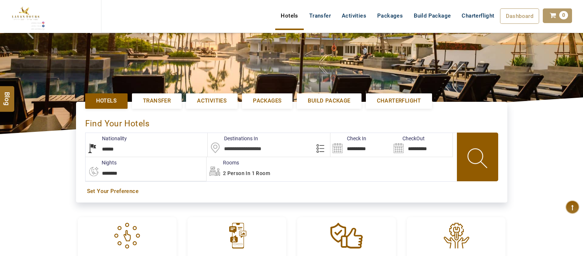
scroll to position [109, 0]
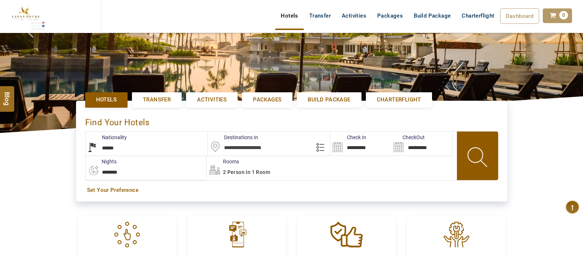
click at [261, 147] on input "text" at bounding box center [269, 144] width 123 height 24
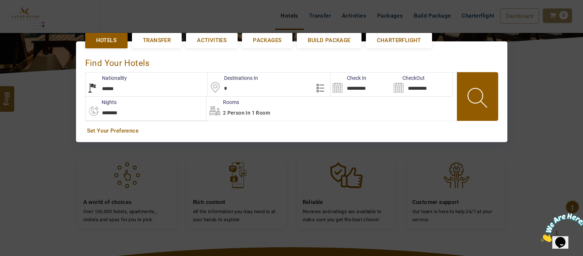
scroll to position [168, 0]
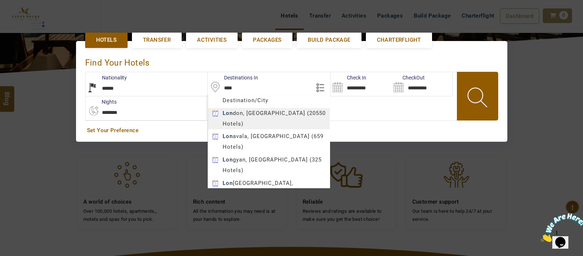
type input "******"
click at [261, 112] on body "[PERSON_NAME] USD AED AED EUR € USD $ INR ₹ THB ฿ IDR Rp BHD BHD TRY ₺ Credit L…" at bounding box center [291, 135] width 583 height 606
click at [261, 112] on span "2 Person in 1 Room" at bounding box center [246, 112] width 47 height 6
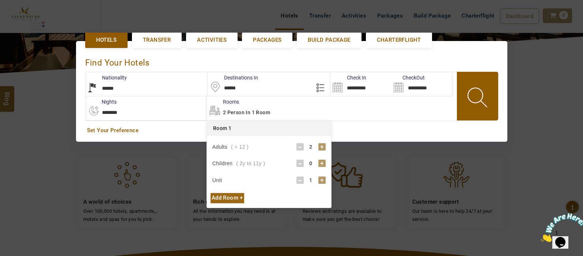
click at [372, 129] on link "Set Your Preference" at bounding box center [292, 131] width 410 height 8
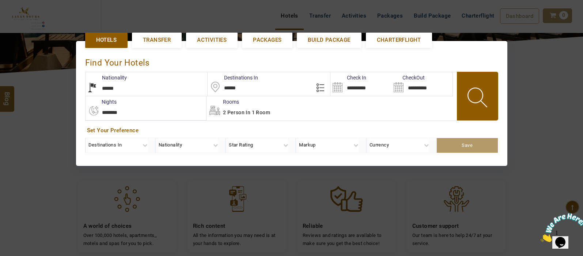
click at [336, 83] on input "**********" at bounding box center [361, 84] width 61 height 24
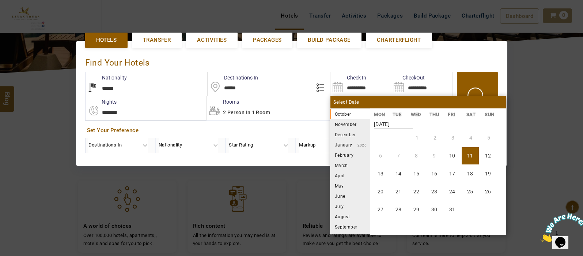
click at [352, 135] on li "December" at bounding box center [350, 134] width 40 height 10
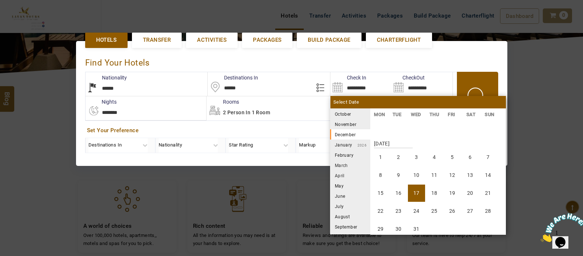
scroll to position [271, 0]
click at [492, 190] on li "28" at bounding box center [488, 191] width 17 height 17
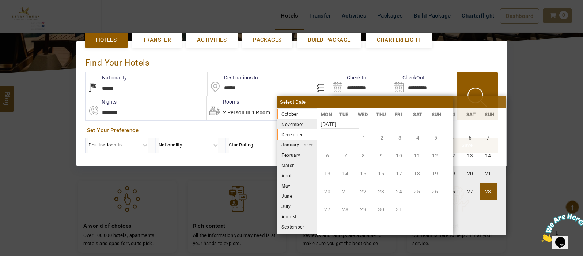
type input "**********"
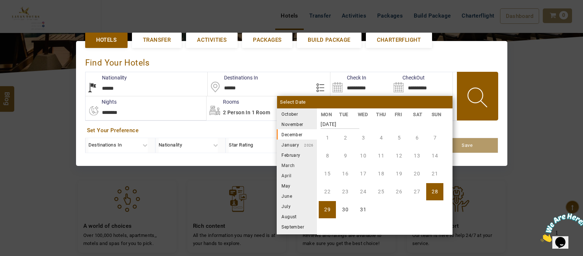
click at [299, 142] on li "[DATE]" at bounding box center [297, 144] width 40 height 10
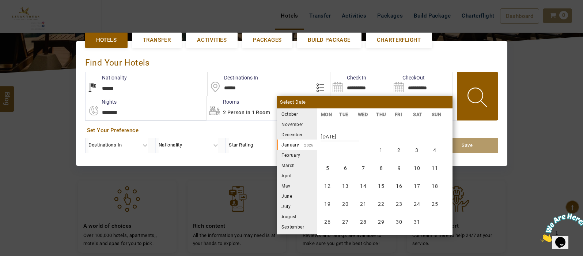
scroll to position [406, 0]
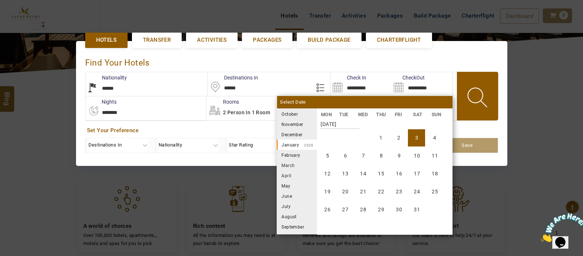
click at [416, 143] on li "3" at bounding box center [416, 137] width 17 height 17
type input "**********"
select select "*"
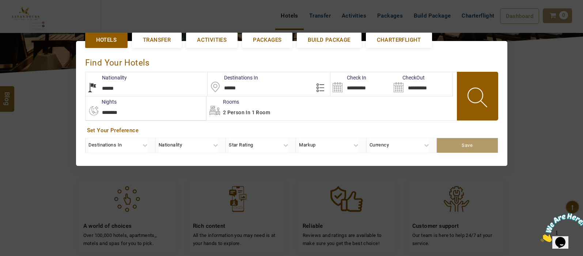
click at [253, 110] on span "2 Person in 1 Room" at bounding box center [246, 112] width 47 height 6
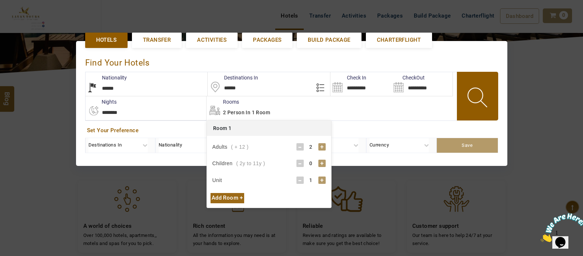
click at [234, 190] on div "Adults ( + 12 ) - 2 + Children ( 2y to 11y ) - 0 + Unit - 1 + Ages of Children …" at bounding box center [269, 164] width 124 height 57
click at [238, 194] on div "Add Room +" at bounding box center [228, 198] width 34 height 10
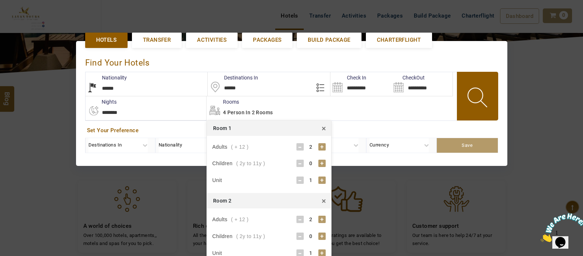
click at [300, 215] on div "-" at bounding box center [300, 218] width 7 height 7
click at [477, 94] on span at bounding box center [478, 98] width 33 height 36
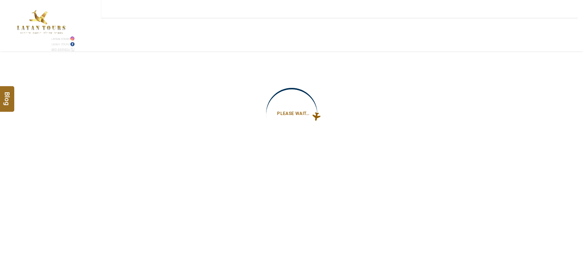
type input "**********"
select select "*"
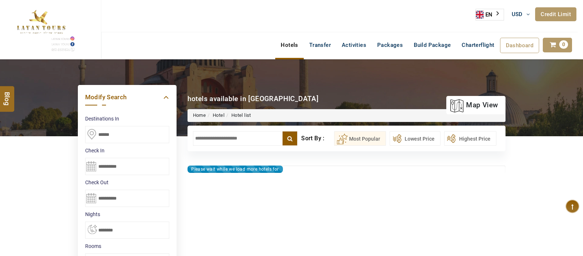
type input "**********"
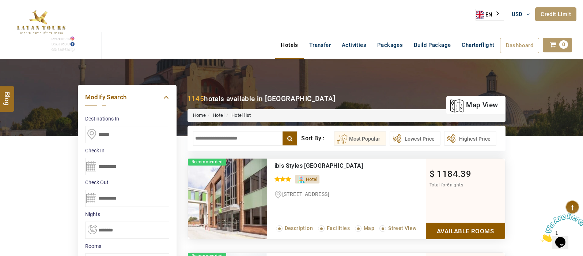
click at [218, 138] on input "text" at bounding box center [245, 138] width 105 height 15
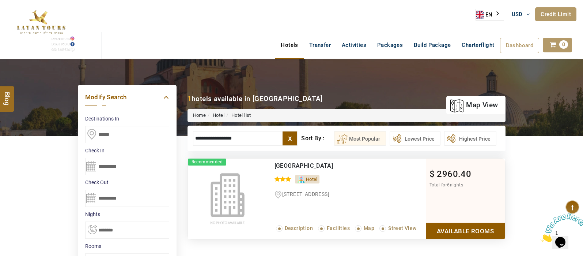
type input "**********"
click at [576, 37] on div "Hotels Transfer Activities Packages Build Package Charterflight Dashboard My Pr…" at bounding box center [424, 45] width 308 height 26
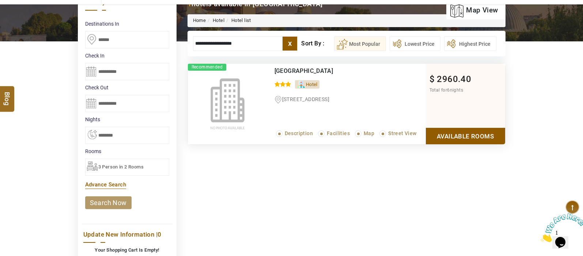
scroll to position [98, 0]
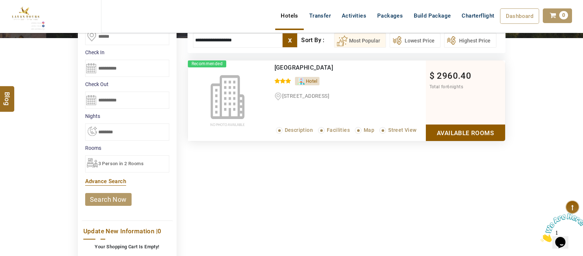
click at [121, 161] on span "3 Person in 2 Rooms" at bounding box center [121, 163] width 46 height 5
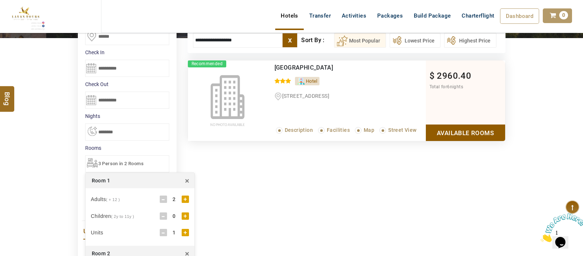
click at [183, 198] on div "+" at bounding box center [185, 198] width 7 height 7
click at [190, 251] on div "Room 2 ×" at bounding box center [140, 252] width 109 height 15
click at [189, 252] on span "×" at bounding box center [187, 253] width 4 height 11
click at [46, 212] on div "DESTINATION + Add Destination Nationality Afghanistan Albania Algeria American …" at bounding box center [291, 194] width 583 height 467
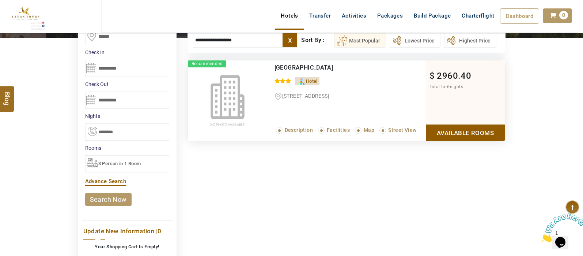
click at [116, 202] on link "search now" at bounding box center [108, 199] width 46 height 13
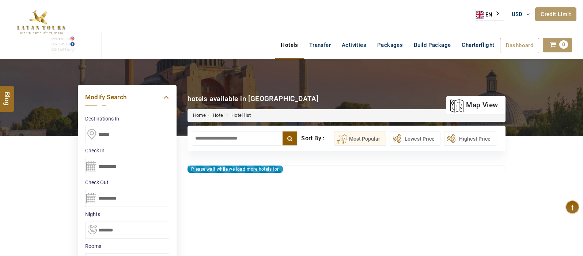
select select "*"
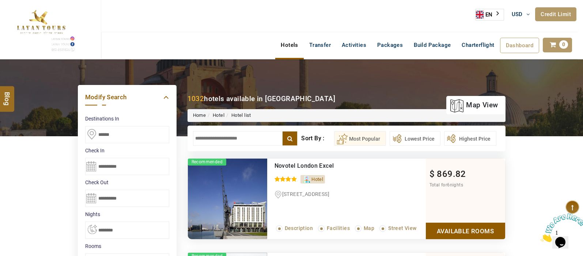
click at [215, 132] on input "text" at bounding box center [245, 138] width 105 height 15
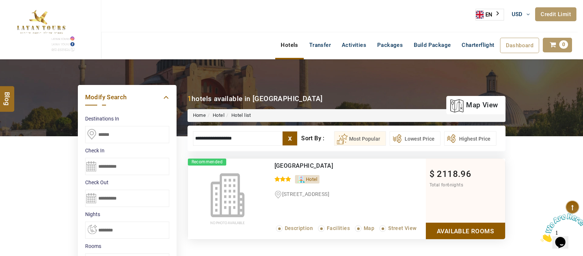
type input "**********"
click at [482, 235] on link "Available Rooms" at bounding box center [465, 230] width 79 height 16
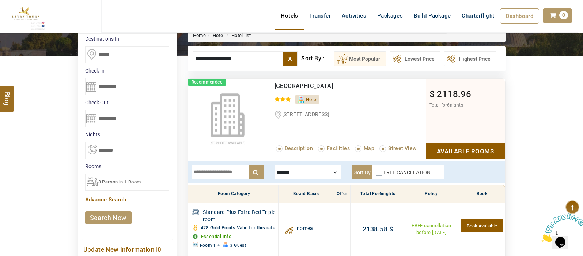
scroll to position [92, 0]
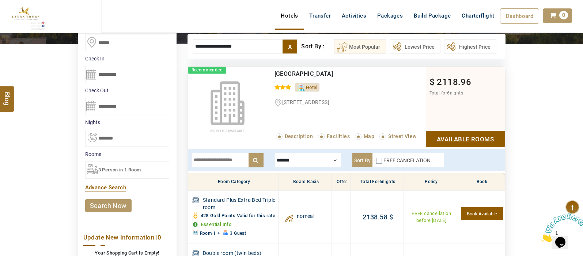
click at [88, 75] on input "**********" at bounding box center [127, 74] width 84 height 17
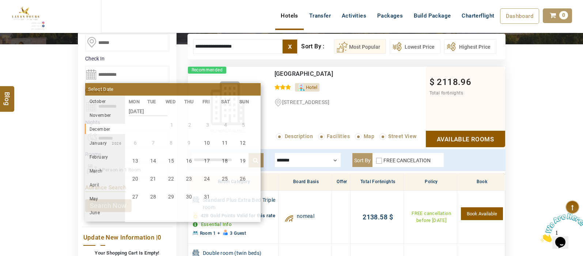
scroll to position [271, 0]
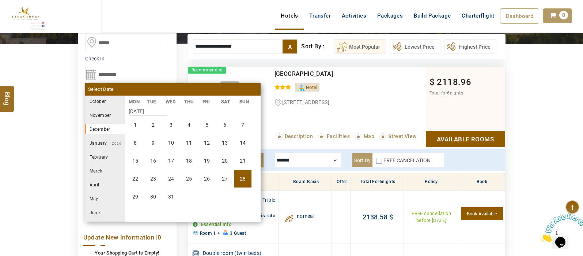
click at [101, 141] on li "[DATE]" at bounding box center [105, 143] width 40 height 10
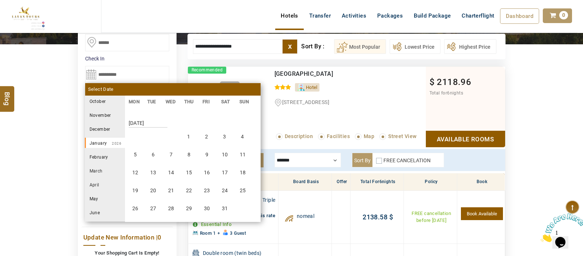
scroll to position [406, 0]
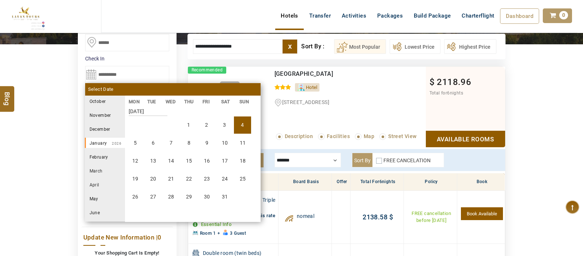
click at [244, 125] on li "4" at bounding box center [242, 124] width 17 height 17
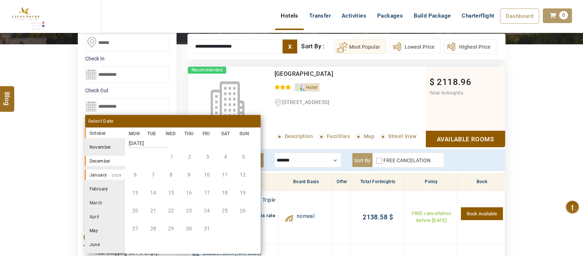
type input "**********"
select select "*"
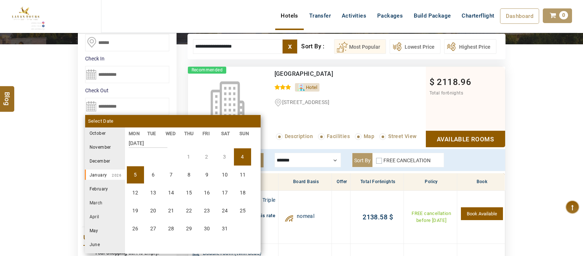
click at [241, 163] on li "4" at bounding box center [242, 156] width 17 height 17
type input "**********"
select select
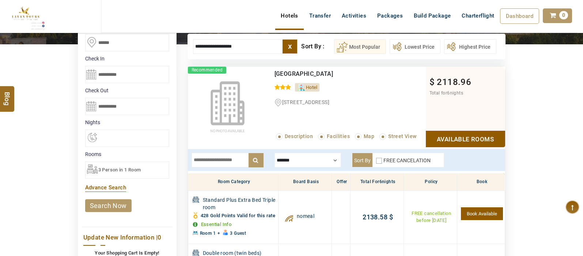
click at [93, 76] on input "**********" at bounding box center [127, 74] width 84 height 17
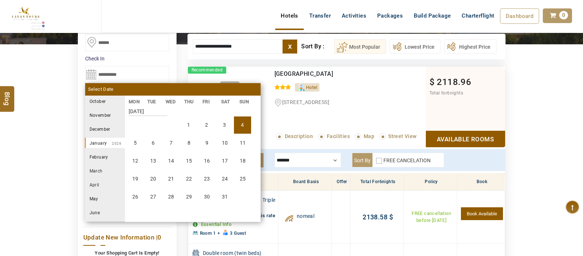
click at [102, 127] on li "December" at bounding box center [105, 129] width 40 height 10
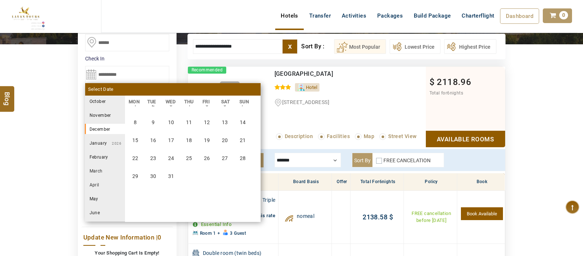
scroll to position [271, 0]
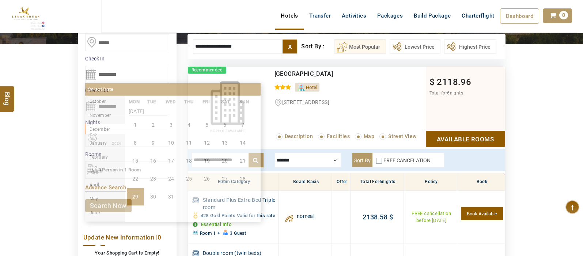
click at [140, 196] on li "29" at bounding box center [135, 196] width 17 height 17
type input "**********"
select select "*"
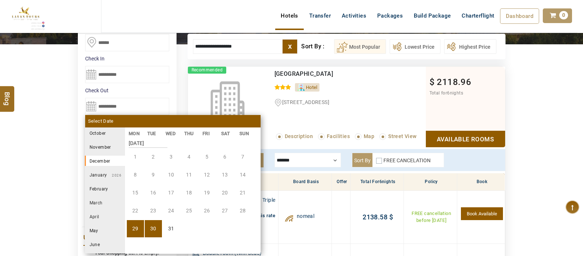
click at [106, 172] on li "January 2026" at bounding box center [105, 174] width 40 height 10
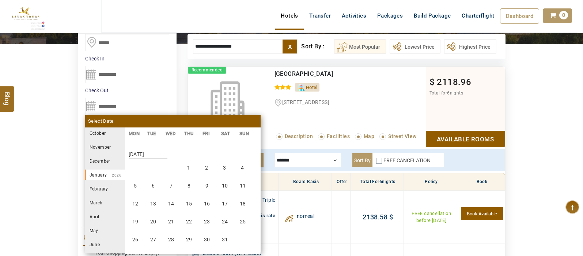
scroll to position [406, 0]
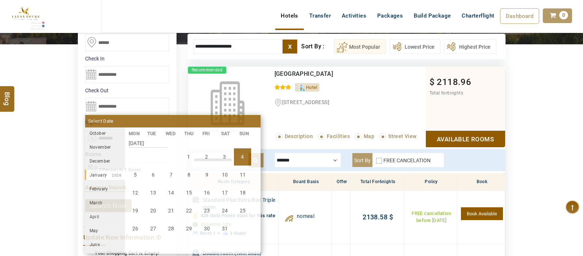
click at [243, 152] on li "4" at bounding box center [242, 156] width 17 height 17
type input "**********"
select select "*"
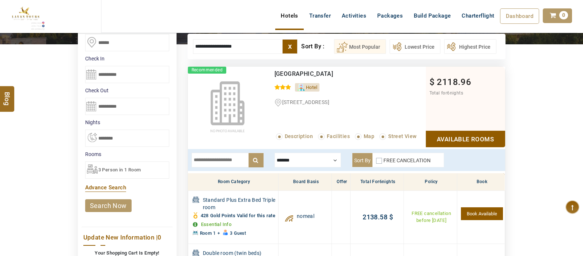
click at [115, 203] on link "search now" at bounding box center [108, 205] width 46 height 13
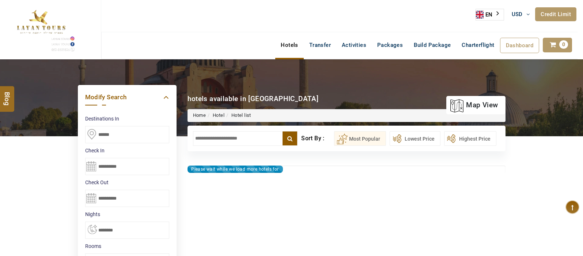
select select "*"
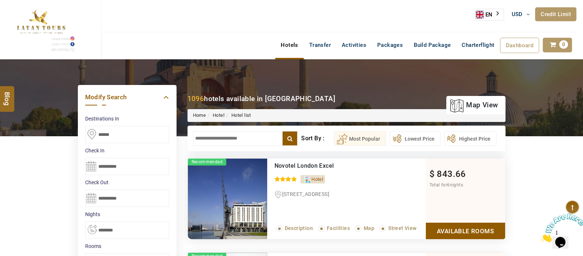
drag, startPoint x: 239, startPoint y: 144, endPoint x: 249, endPoint y: 136, distance: 12.7
drag, startPoint x: 249, startPoint y: 136, endPoint x: 260, endPoint y: 140, distance: 11.7
click at [260, 140] on input "text" at bounding box center [245, 138] width 105 height 15
type input "*"
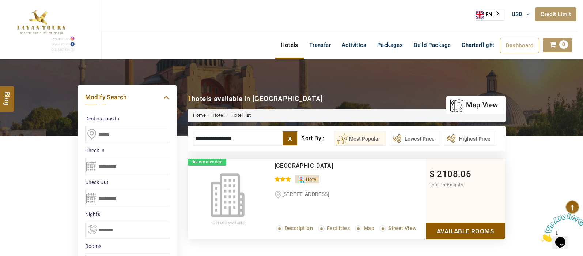
type input "**********"
click at [448, 227] on link "Available Rooms" at bounding box center [465, 230] width 79 height 16
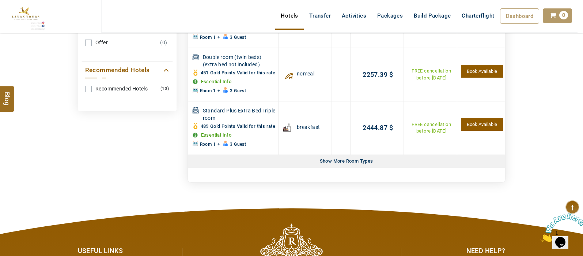
scroll to position [417, 0]
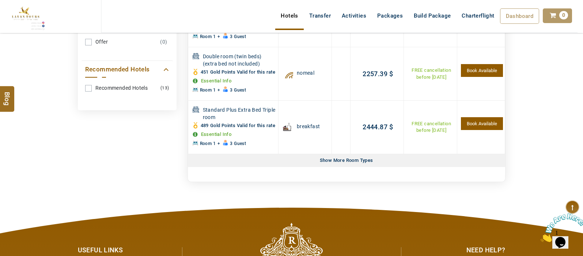
click at [361, 167] on div "Show More Room Types" at bounding box center [346, 160] width 59 height 13
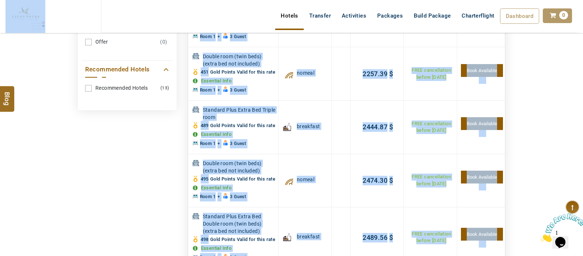
drag, startPoint x: 580, startPoint y: 50, endPoint x: 579, endPoint y: 61, distance: 11.7
click at [579, 61] on body "[PERSON_NAME] USD AED AED EUR € USD $ INR ₹ THB ฿ IDR Rp BHD BHD TRY ₺ Credit L…" at bounding box center [291, 209] width 583 height 1252
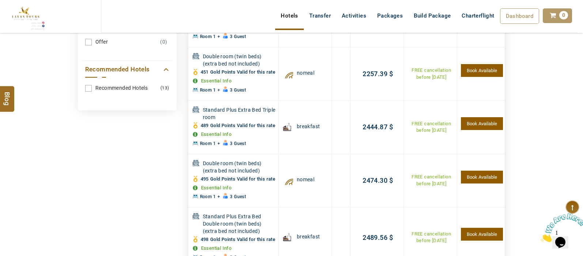
click at [559, 100] on div "DESTINATION + Add Destination Nationality [GEOGRAPHIC_DATA] [DEMOGRAPHIC_DATA] …" at bounding box center [291, 137] width 583 height 989
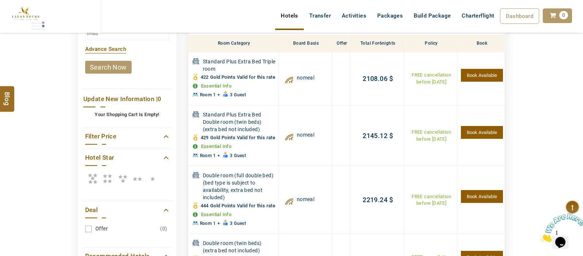
scroll to position [232, 0]
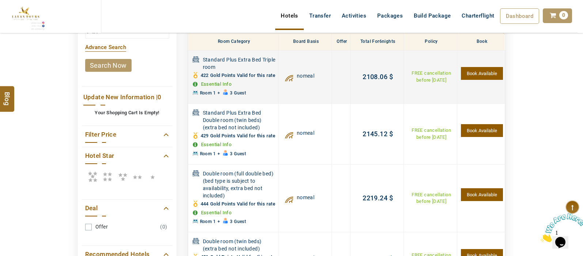
click at [229, 87] on link "Essential Info" at bounding box center [216, 83] width 31 height 5
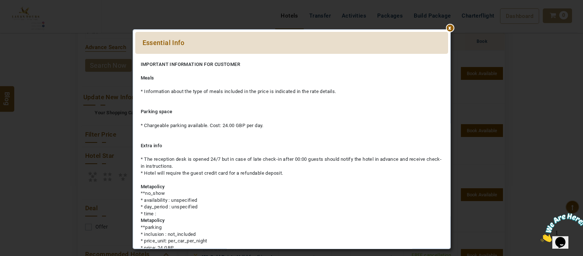
drag, startPoint x: 450, startPoint y: 55, endPoint x: 474, endPoint y: 108, distance: 57.8
click at [474, 108] on div "**** ****** Essential Info Please Wait... Rates Note: IMPORTANT INFORMATION FOR…" at bounding box center [292, 139] width 428 height 256
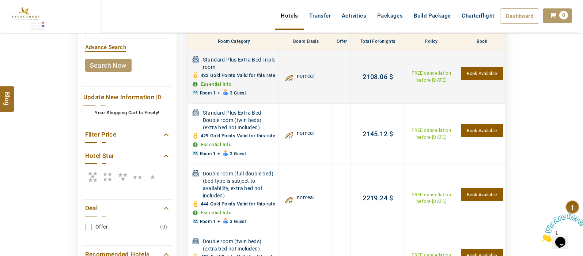
click at [476, 78] on link "Book Available" at bounding box center [482, 73] width 42 height 13
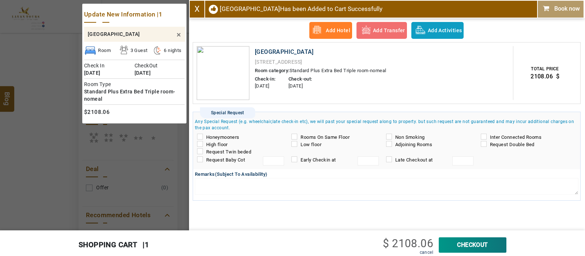
click at [200, 9] on span "X" at bounding box center [197, 9] width 15 height 17
click at [199, 10] on span "X" at bounding box center [197, 9] width 15 height 17
click at [429, 253] on link "cancel" at bounding box center [427, 251] width 14 height 5
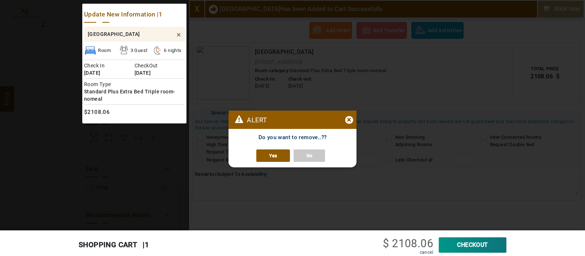
click at [281, 155] on link "Yes" at bounding box center [273, 155] width 34 height 12
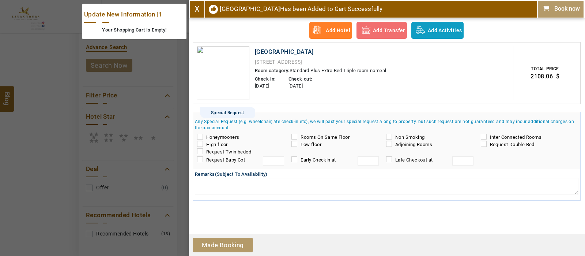
click at [199, 10] on link "X" at bounding box center [197, 8] width 5 height 9
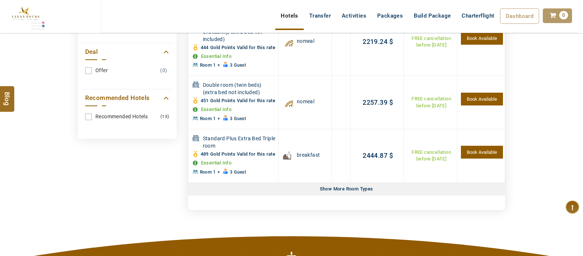
scroll to position [389, 0]
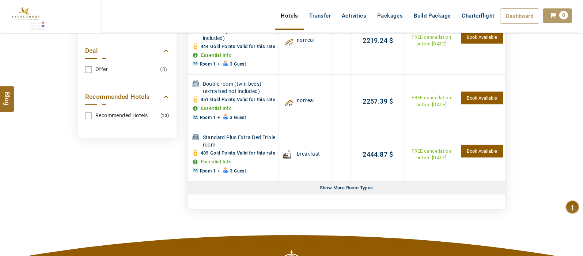
drag, startPoint x: 582, startPoint y: 138, endPoint x: 577, endPoint y: 114, distance: 25.0
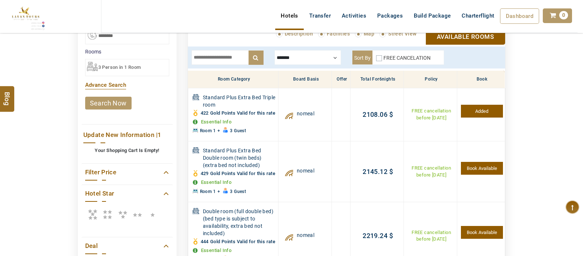
scroll to position [193, 0]
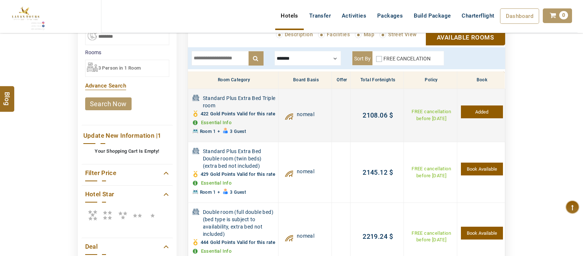
click at [489, 116] on link "Added" at bounding box center [482, 111] width 42 height 13
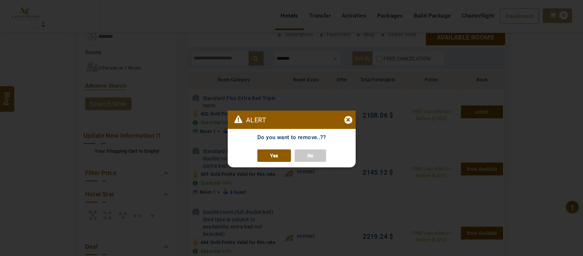
click at [352, 118] on div "Alert ×" at bounding box center [292, 119] width 128 height 18
click at [347, 119] on div "×" at bounding box center [349, 120] width 8 height 8
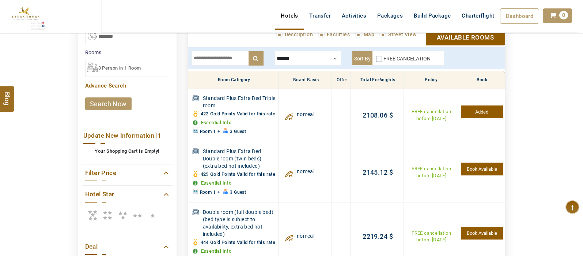
scroll to position [80, 0]
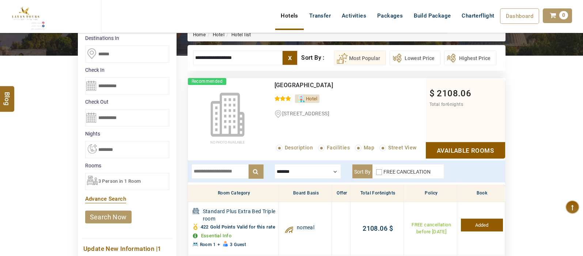
click at [325, 178] on div "x ******* Room Only Breakfast nomeal Sort By FREE CANCELATION" at bounding box center [346, 171] width 317 height 22
click at [325, 171] on div at bounding box center [308, 171] width 67 height 15
click at [333, 171] on div at bounding box center [308, 171] width 67 height 15
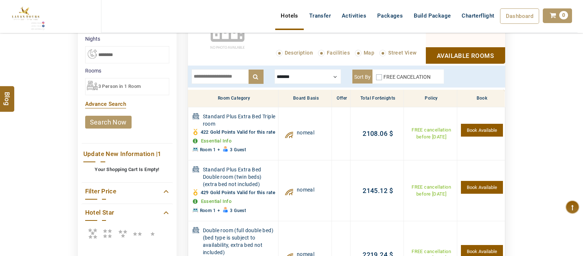
scroll to position [162, 0]
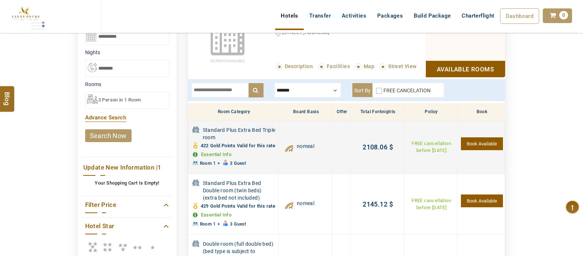
click at [492, 143] on link "Book Available" at bounding box center [482, 143] width 42 height 13
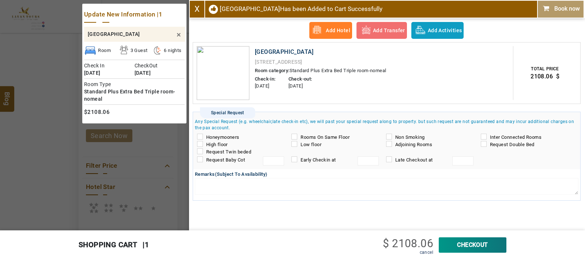
click at [199, 7] on link "X" at bounding box center [197, 8] width 5 height 9
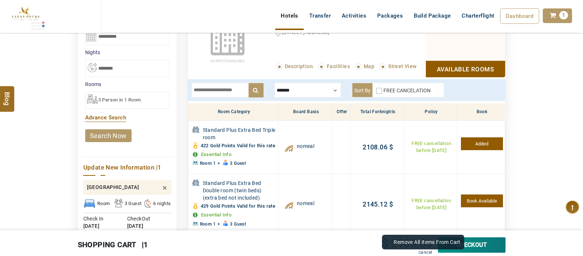
click at [426, 252] on link "cancel" at bounding box center [426, 251] width 14 height 5
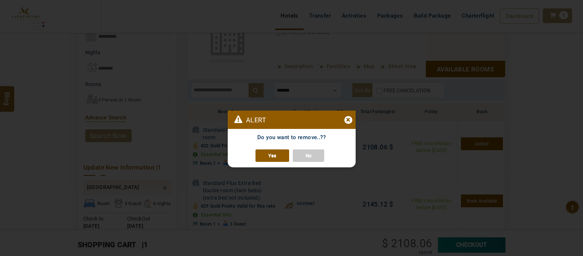
click at [278, 153] on link "Yes" at bounding box center [273, 155] width 34 height 12
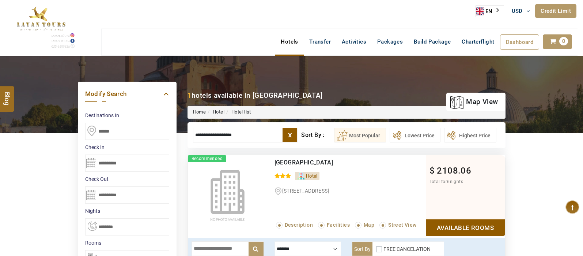
scroll to position [2, 0]
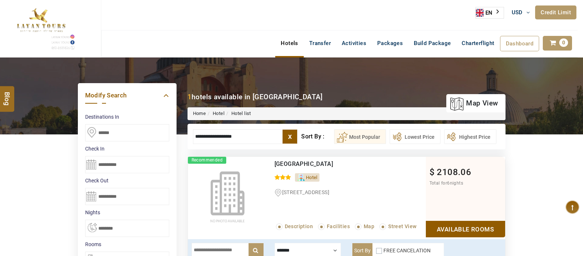
drag, startPoint x: 218, startPoint y: 135, endPoint x: 124, endPoint y: 139, distance: 94.8
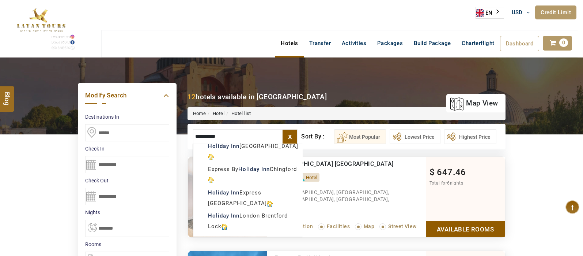
scroll to position [0, 0]
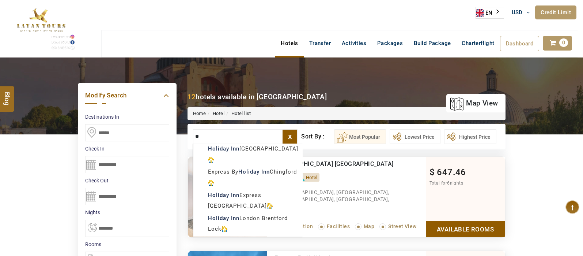
type input "*"
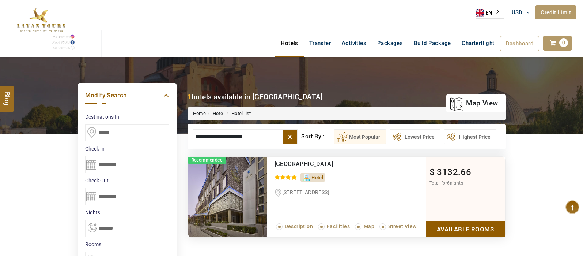
drag, startPoint x: 448, startPoint y: 225, endPoint x: 470, endPoint y: 226, distance: 22.4
click at [470, 226] on link "Available Rooms" at bounding box center [465, 229] width 79 height 16
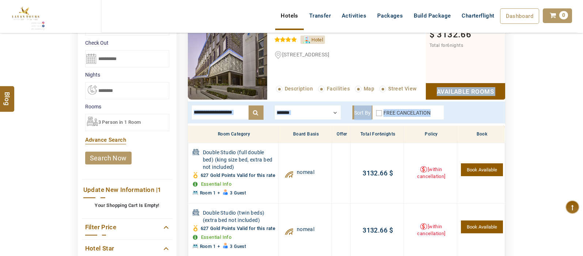
drag, startPoint x: 583, startPoint y: 114, endPoint x: 561, endPoint y: 52, distance: 65.1
click at [561, 52] on div "DESTINATION + Add Destination Nationality [GEOGRAPHIC_DATA] [DEMOGRAPHIC_DATA] …" at bounding box center [291, 196] width 583 height 552
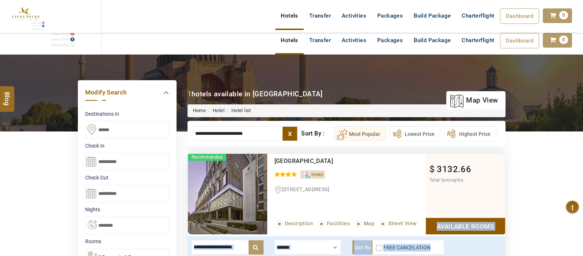
scroll to position [0, 0]
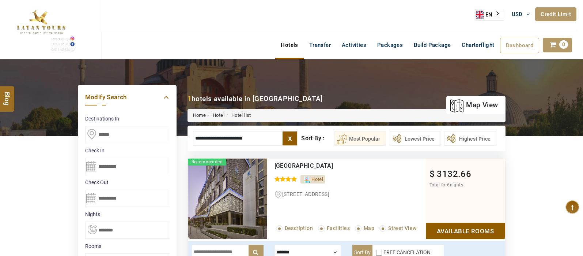
drag, startPoint x: 271, startPoint y: 140, endPoint x: 165, endPoint y: 127, distance: 106.6
type input "*"
